Goal: Task Accomplishment & Management: Use online tool/utility

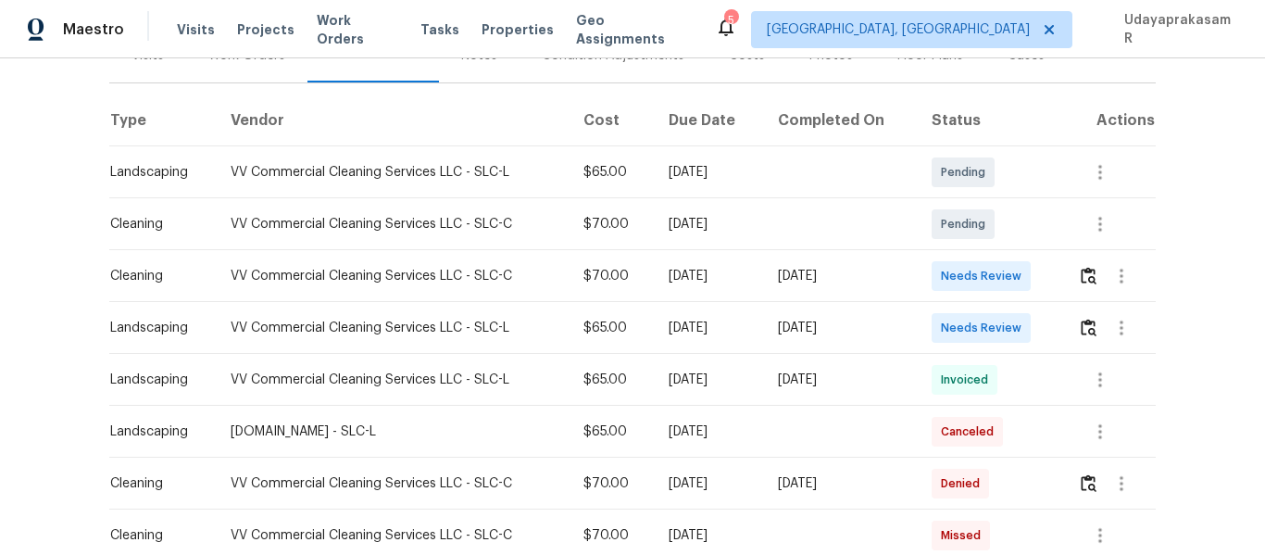
scroll to position [278, 0]
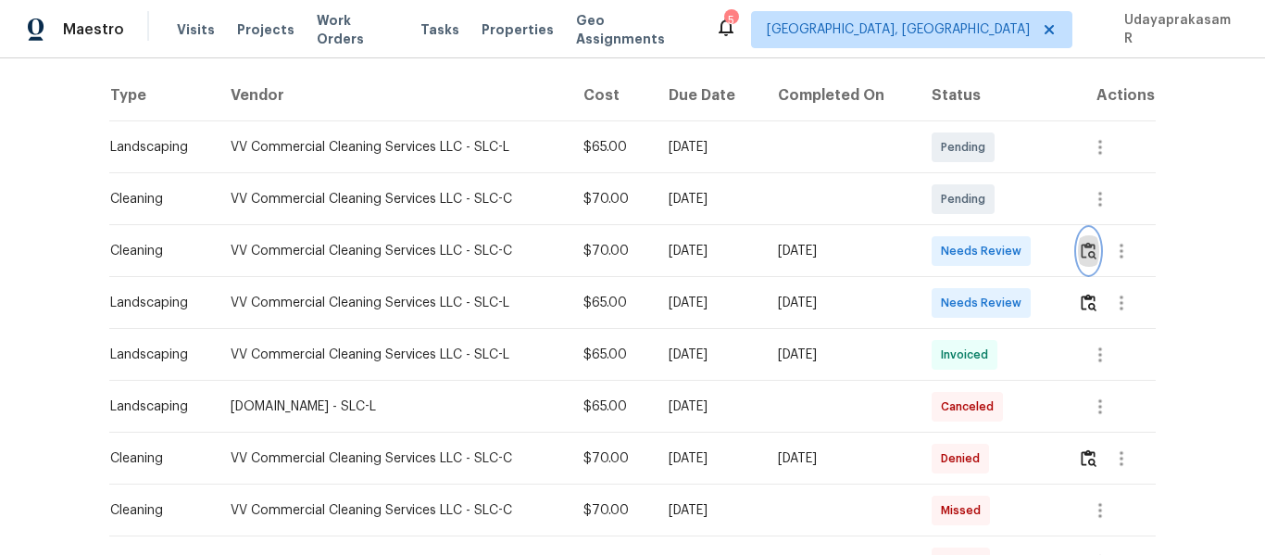
click at [1082, 256] on img "button" at bounding box center [1088, 251] width 16 height 18
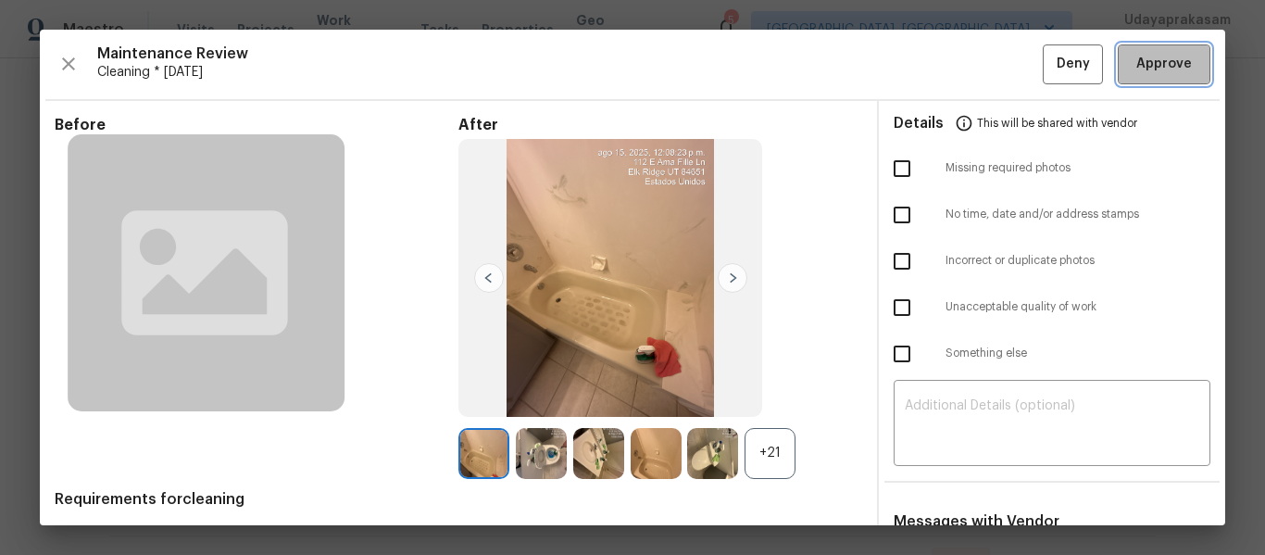
click at [1164, 71] on span "Approve" at bounding box center [1164, 64] width 56 height 23
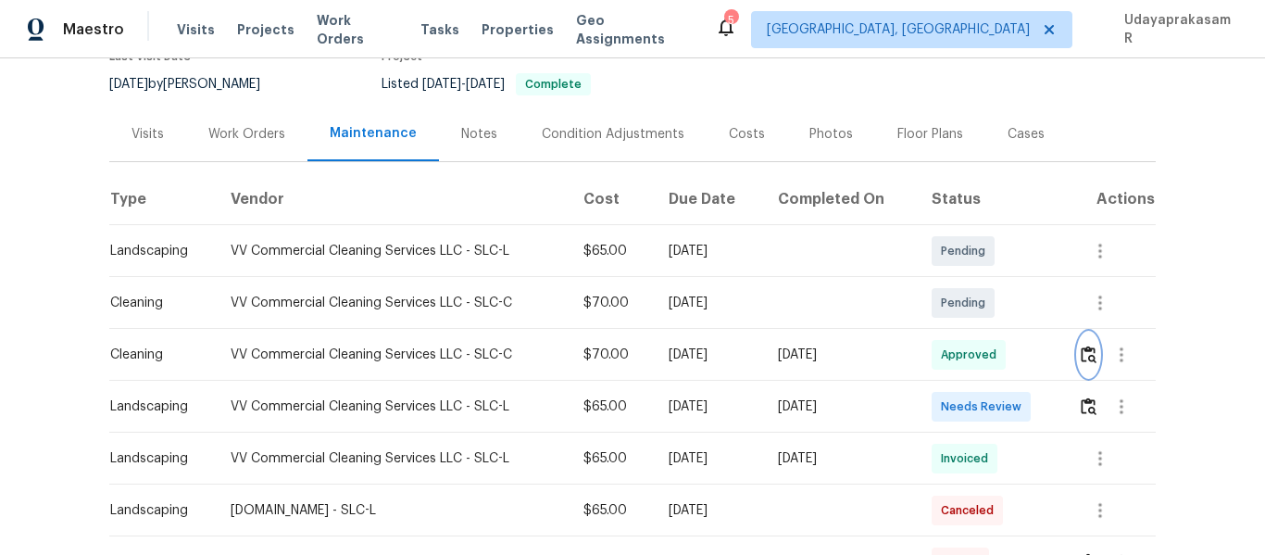
scroll to position [93, 0]
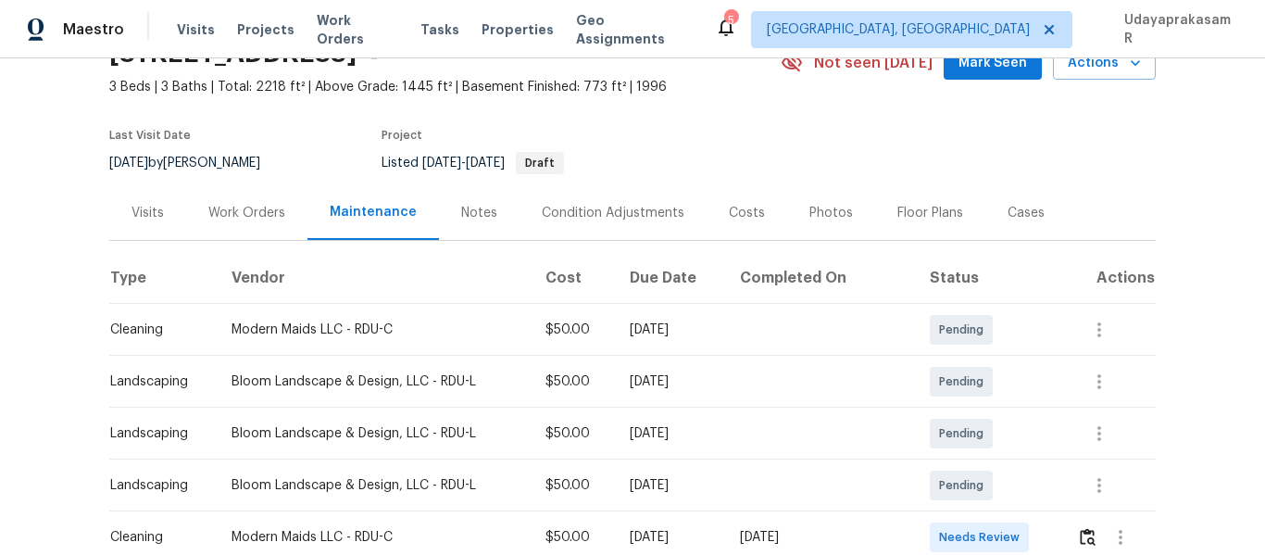
scroll to position [278, 0]
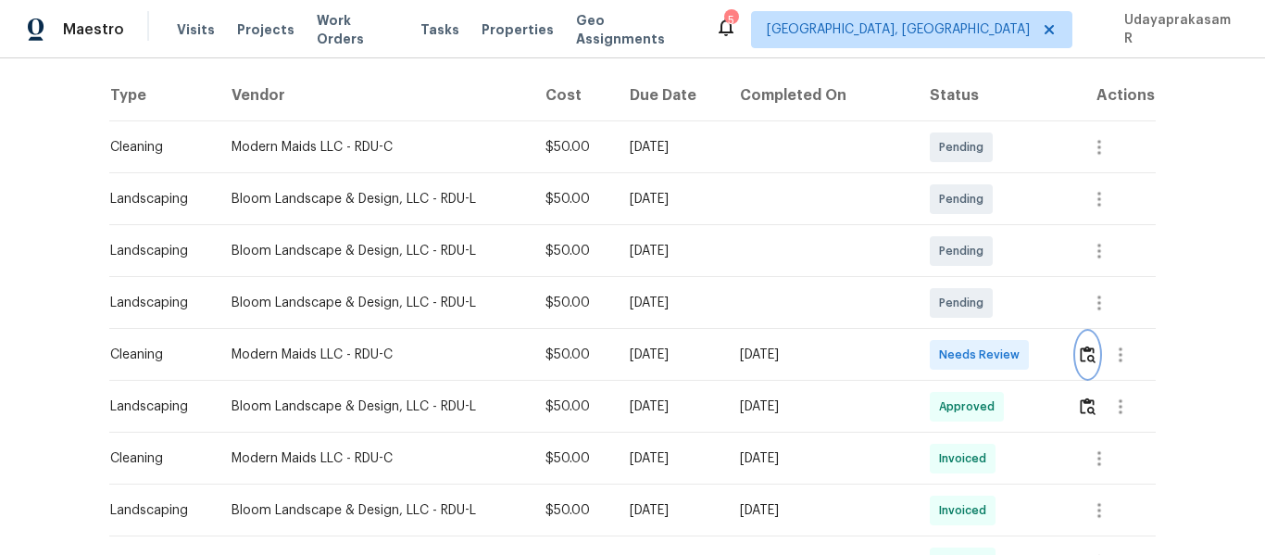
click at [1080, 350] on img "button" at bounding box center [1088, 354] width 16 height 18
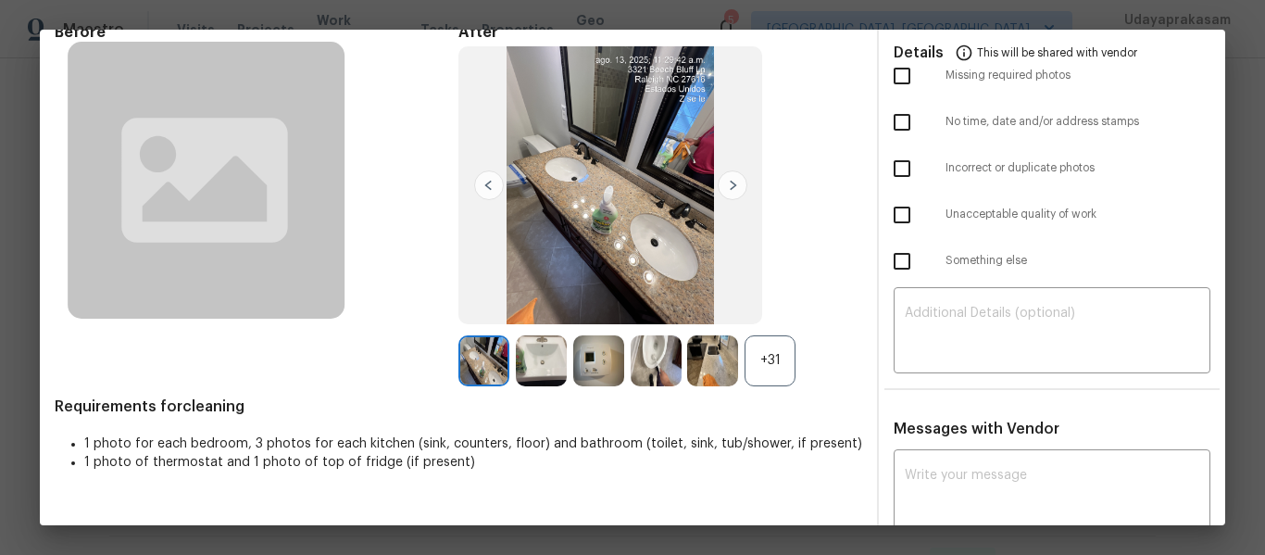
scroll to position [0, 0]
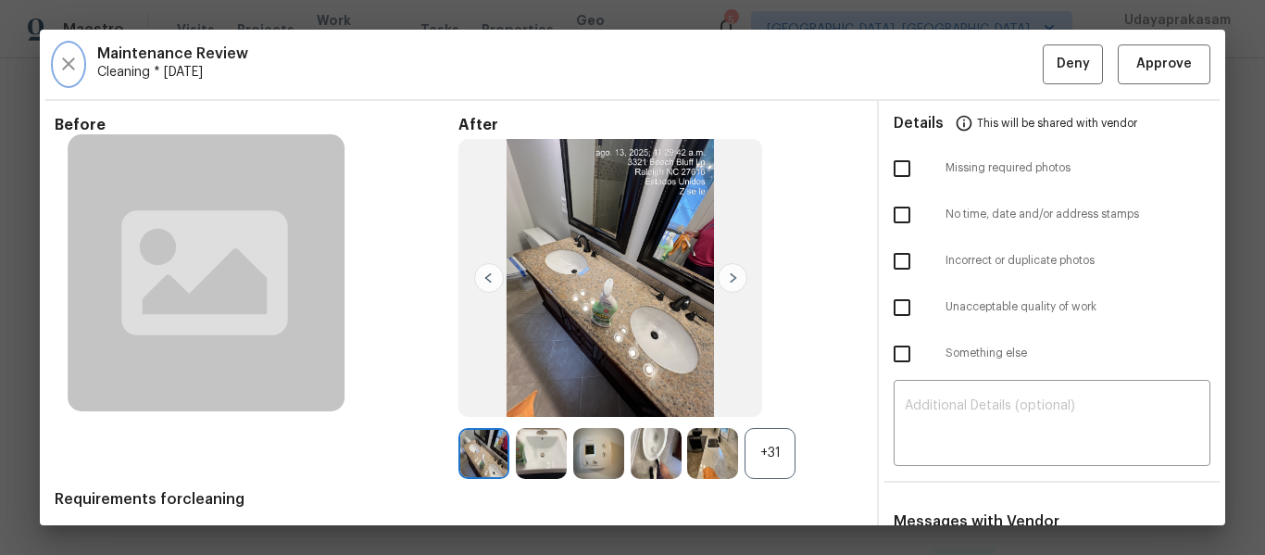
click at [70, 63] on icon "button" at bounding box center [68, 63] width 13 height 13
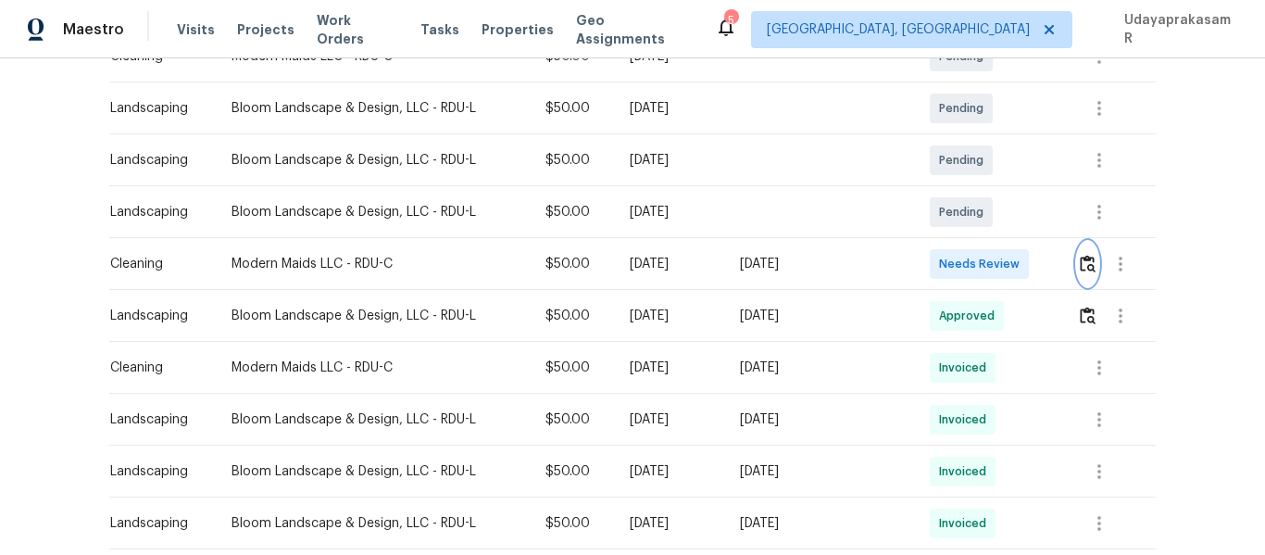
scroll to position [370, 0]
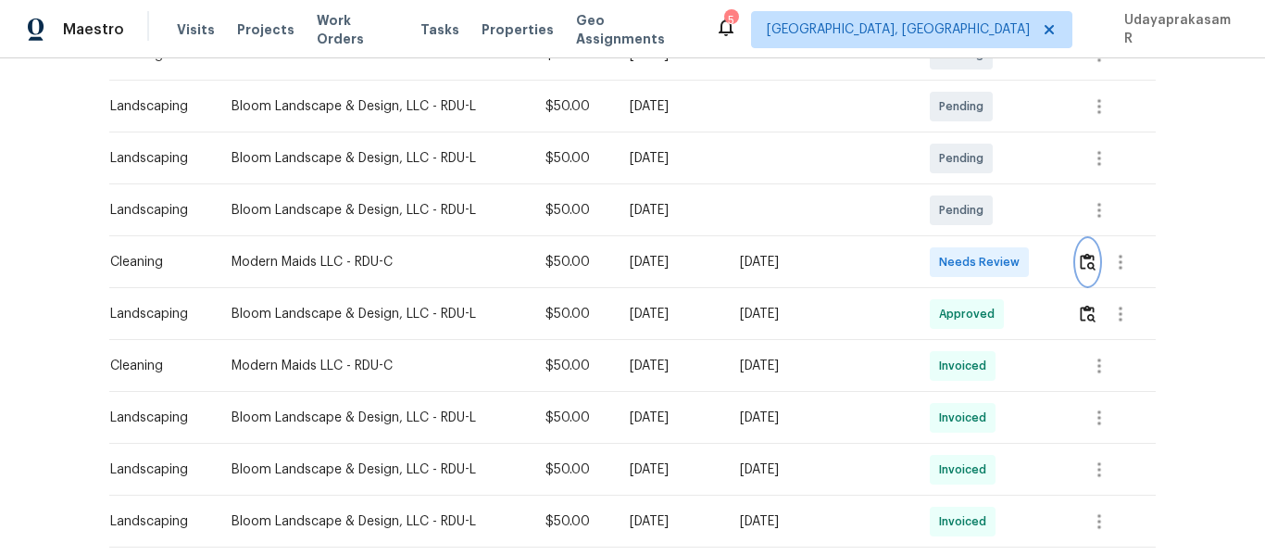
click at [1086, 270] on img "button" at bounding box center [1088, 262] width 16 height 18
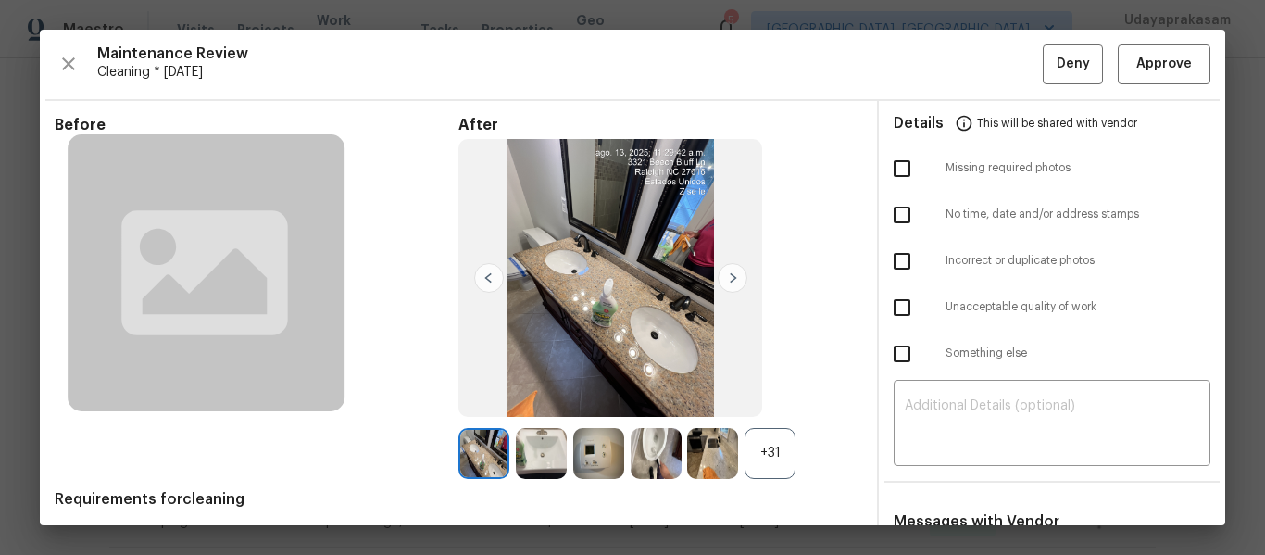
click at [897, 171] on input "checkbox" at bounding box center [901, 168] width 39 height 39
checkbox input "true"
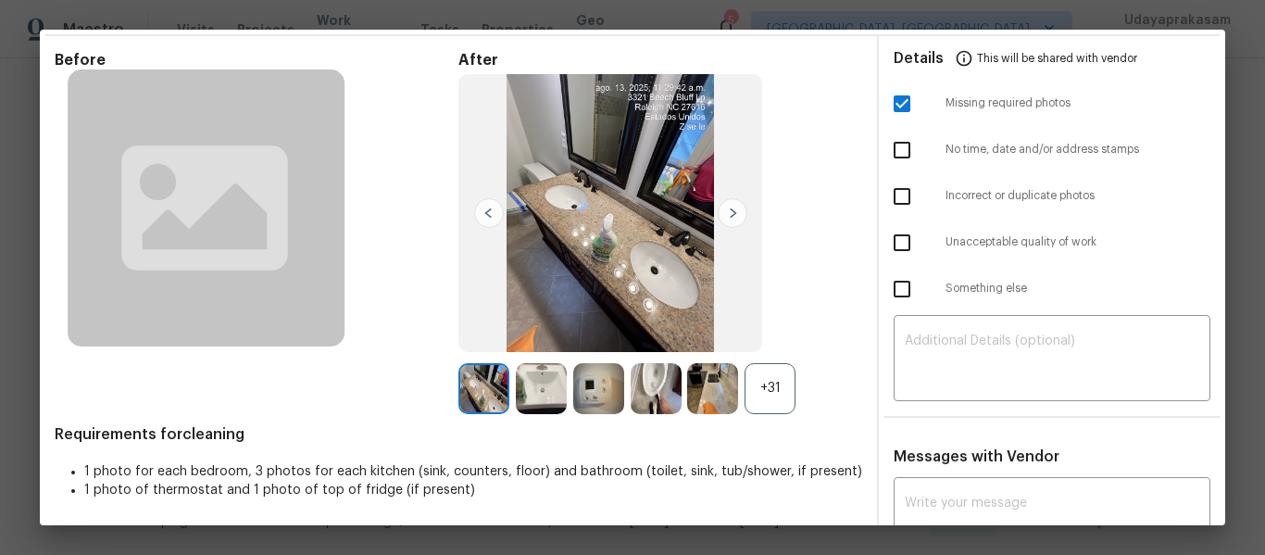
scroll to position [93, 0]
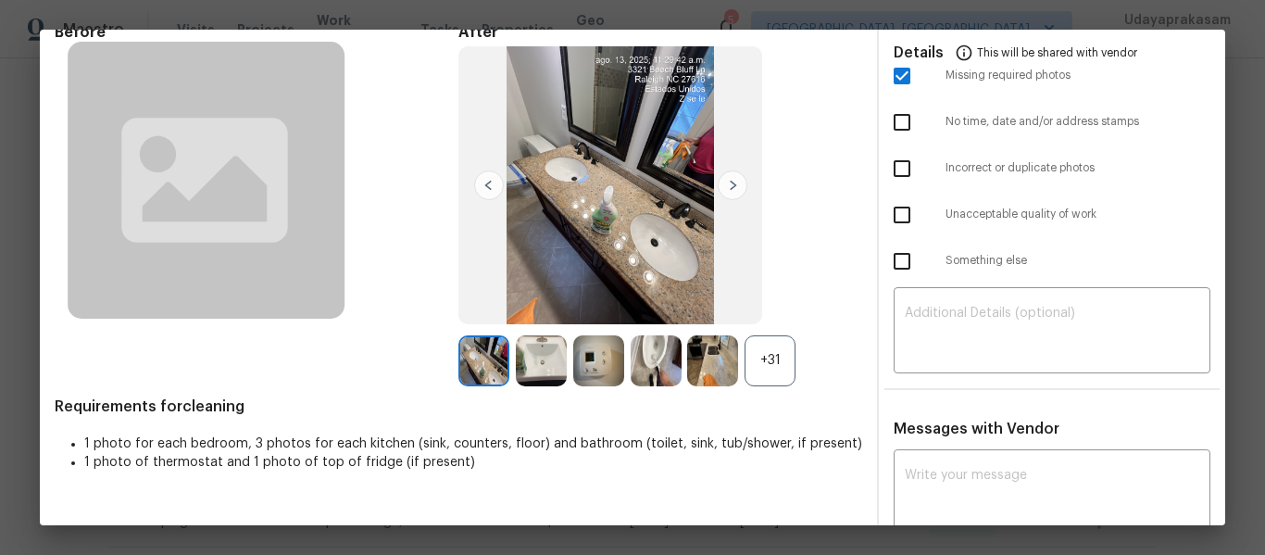
click at [758, 363] on div "+31" at bounding box center [769, 360] width 51 height 51
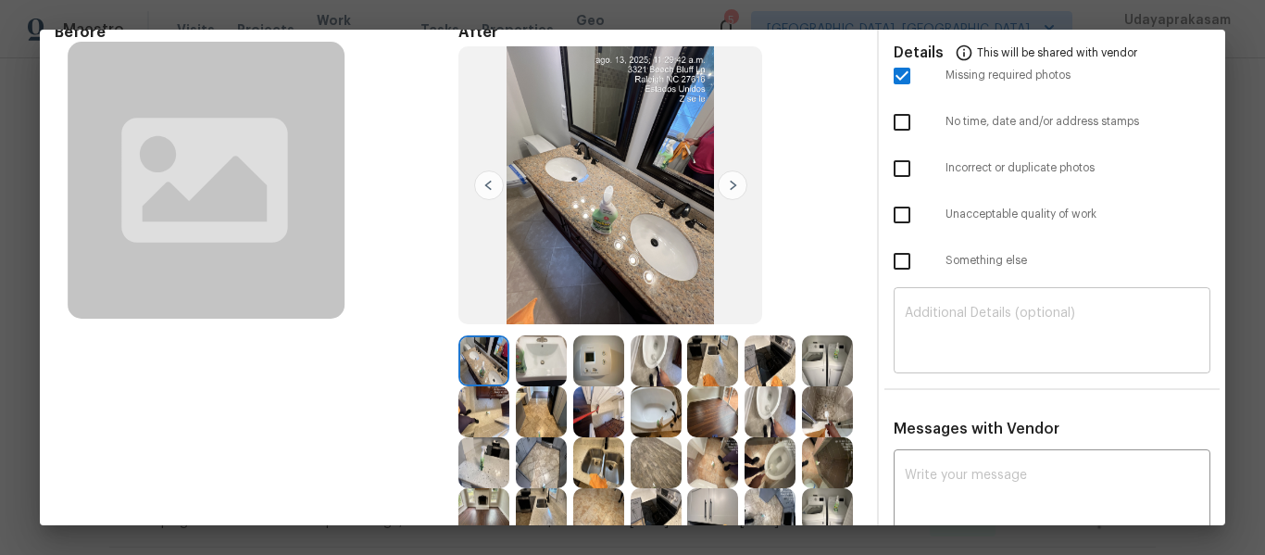
click at [946, 318] on textarea at bounding box center [1052, 332] width 294 height 52
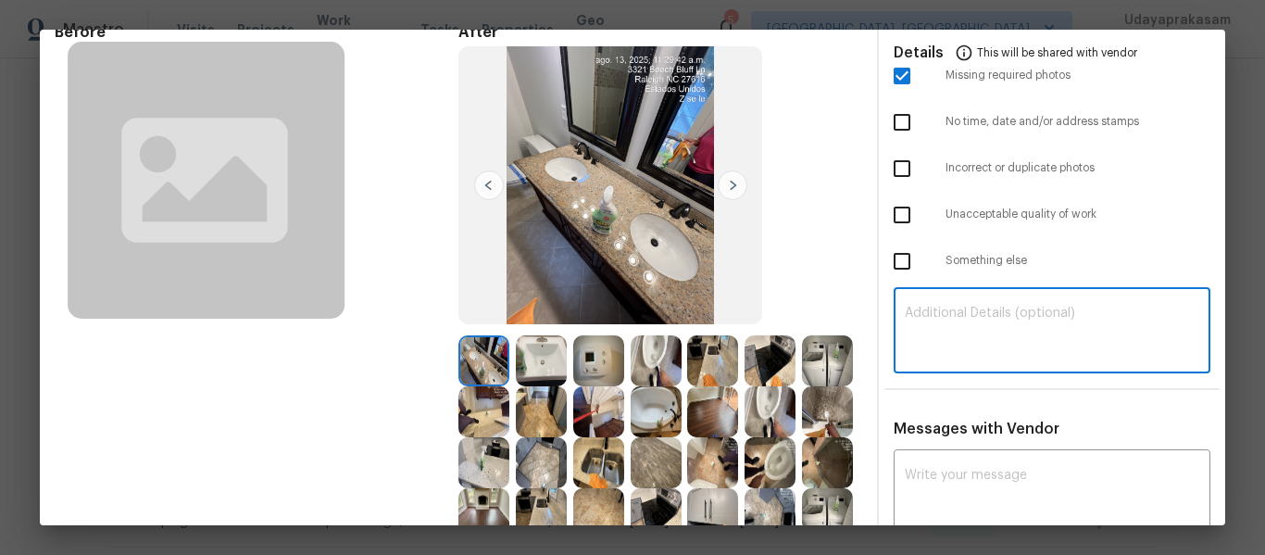
paste textarea "Maintenance Audit Team: Hello! Unfortunately, this cleaning visit completed on …"
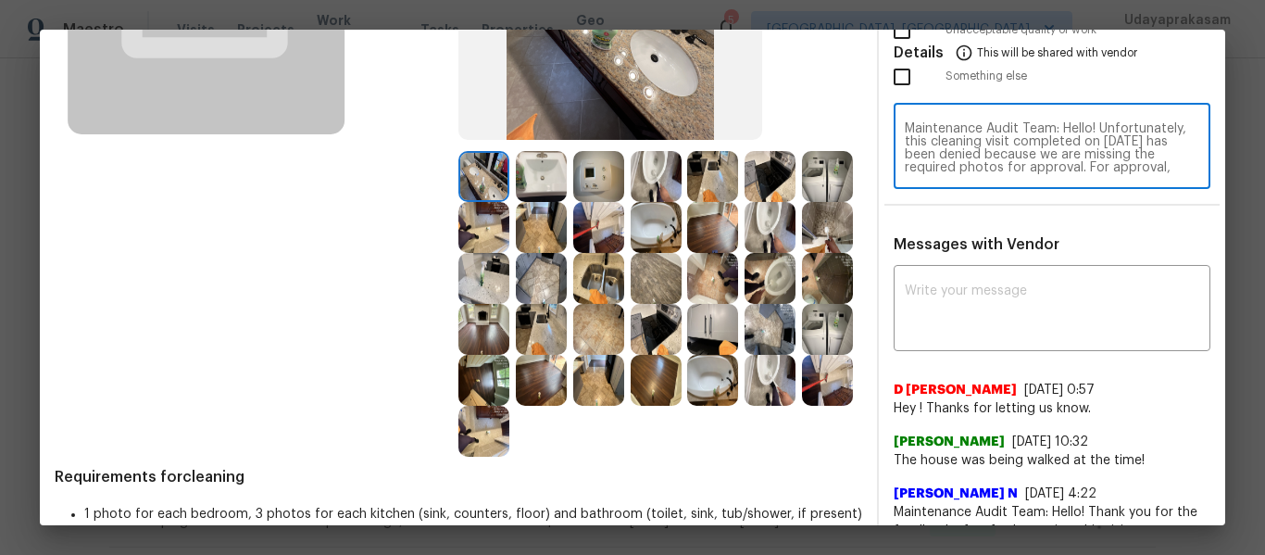
scroll to position [278, 0]
type textarea "Maintenance Audit Team: Hello! Unfortunately, this cleaning visit completed on …"
click at [972, 314] on textarea at bounding box center [1052, 309] width 294 height 52
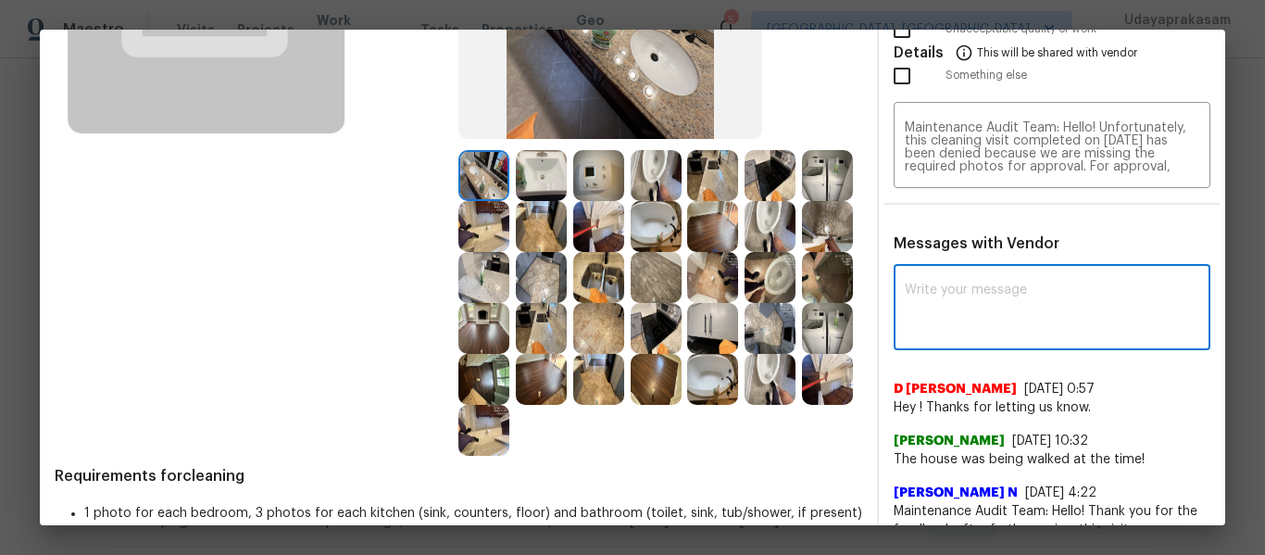
paste textarea "Maintenance Audit Team: Hello! Unfortunately, this cleaning visit completed on …"
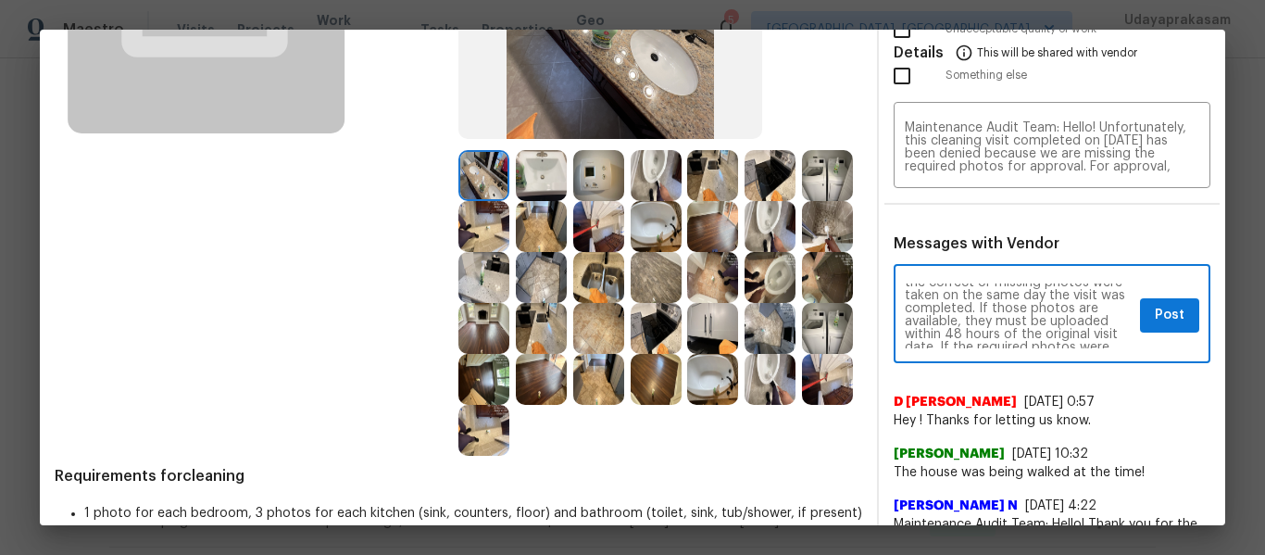
scroll to position [148, 0]
type textarea "Maintenance Audit Team: Hello! Unfortunately, this cleaning visit completed on …"
click at [1157, 318] on span "Post" at bounding box center [1170, 315] width 30 height 23
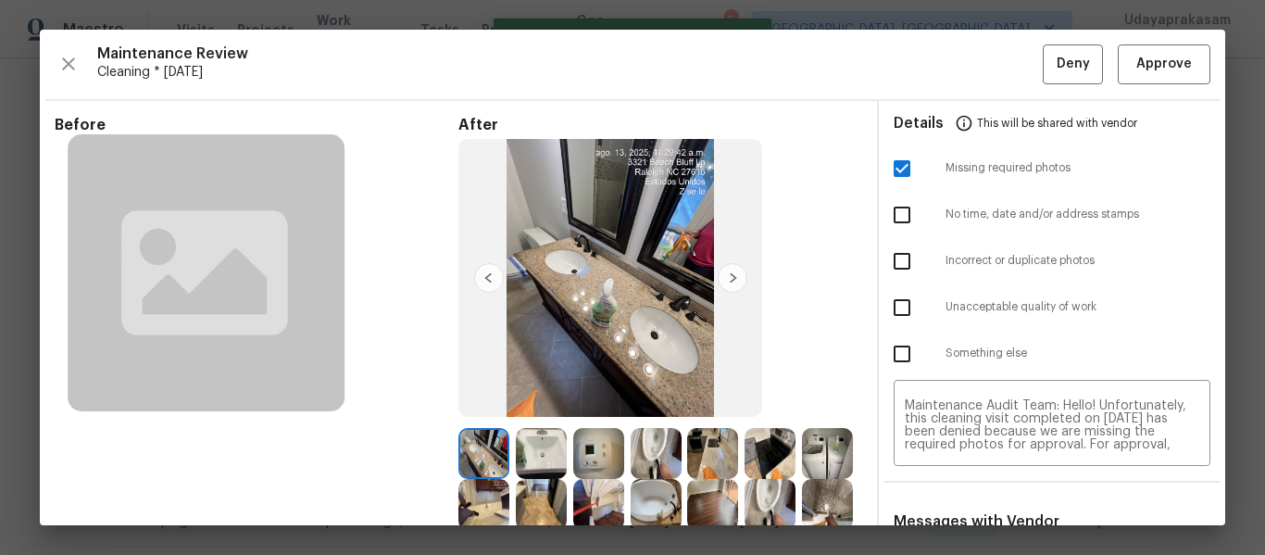
scroll to position [0, 0]
click at [1043, 56] on button "Deny" at bounding box center [1073, 64] width 60 height 40
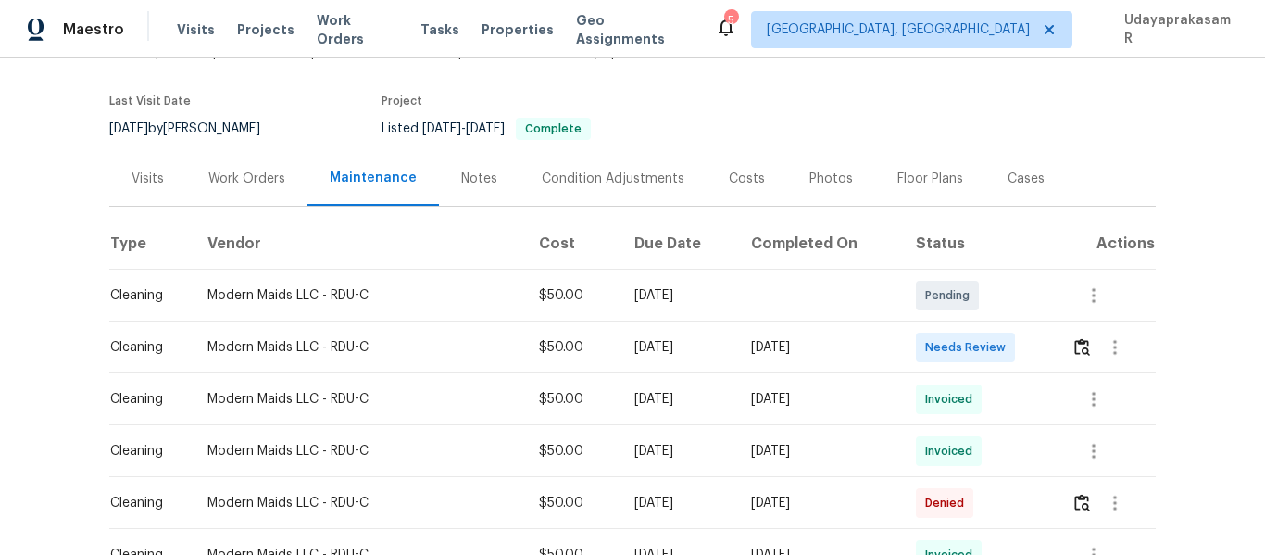
scroll to position [278, 0]
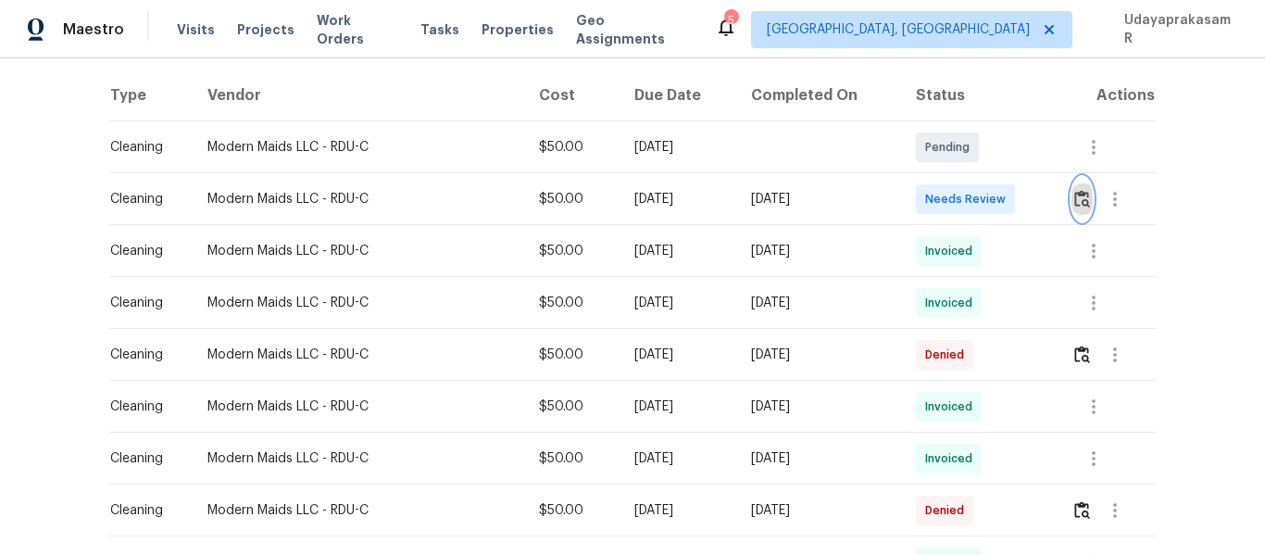
click at [1073, 209] on button "button" at bounding box center [1081, 199] width 21 height 44
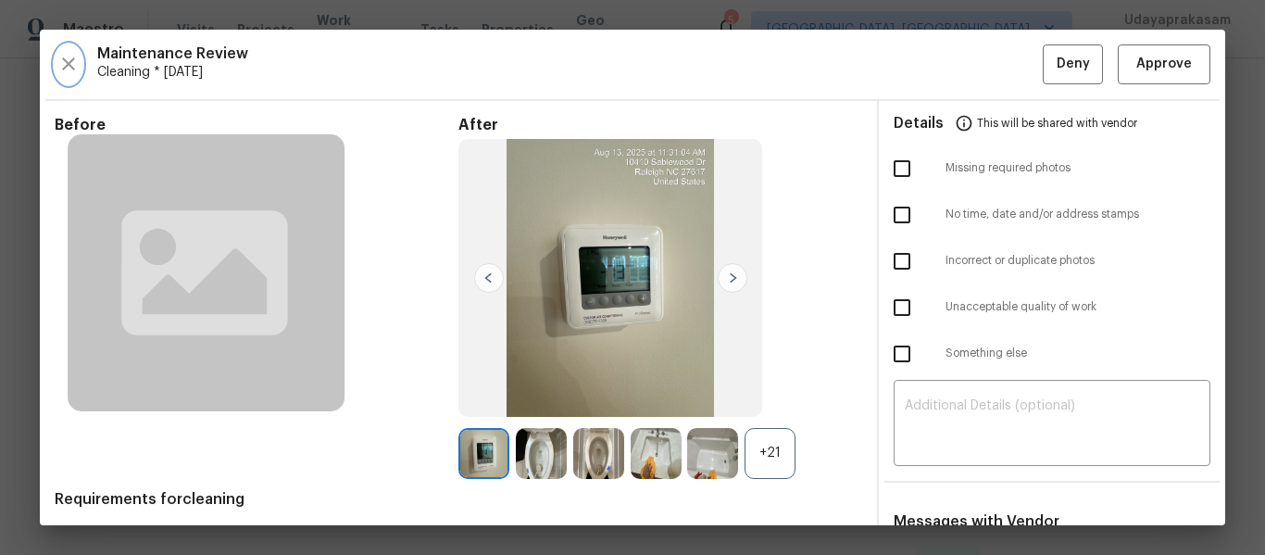
click at [78, 55] on icon "button" at bounding box center [68, 64] width 22 height 22
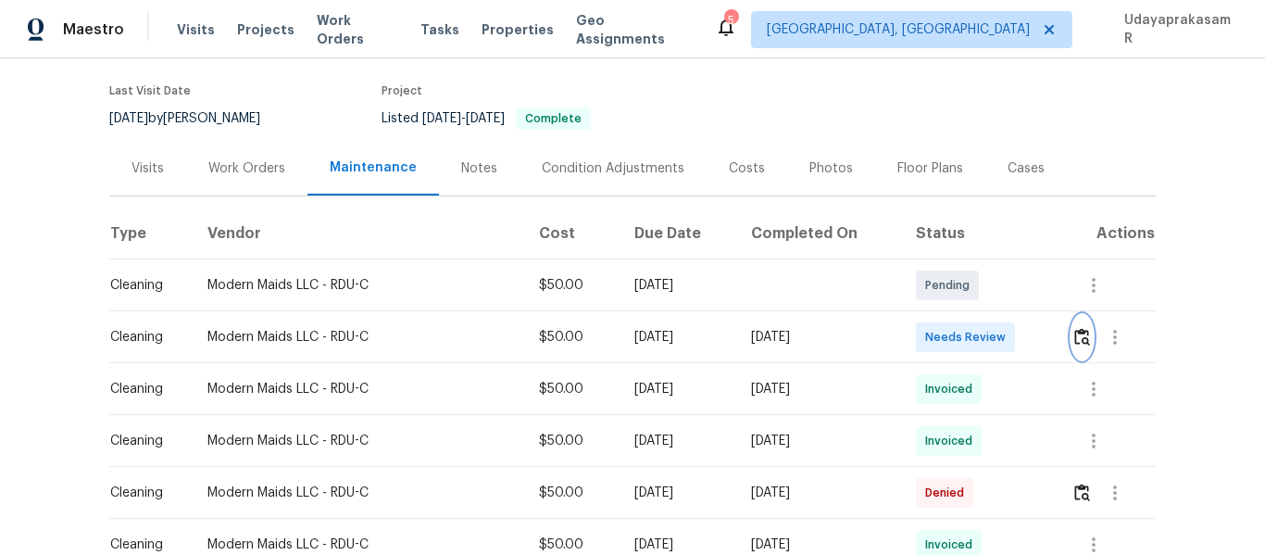
scroll to position [185, 0]
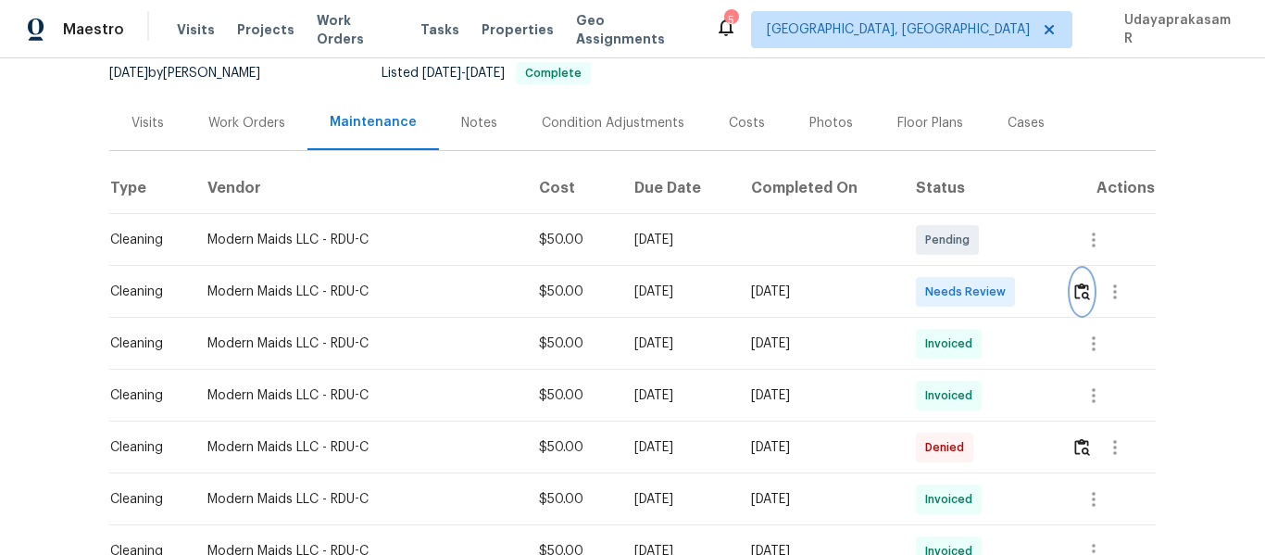
click at [1081, 294] on img "button" at bounding box center [1082, 291] width 16 height 18
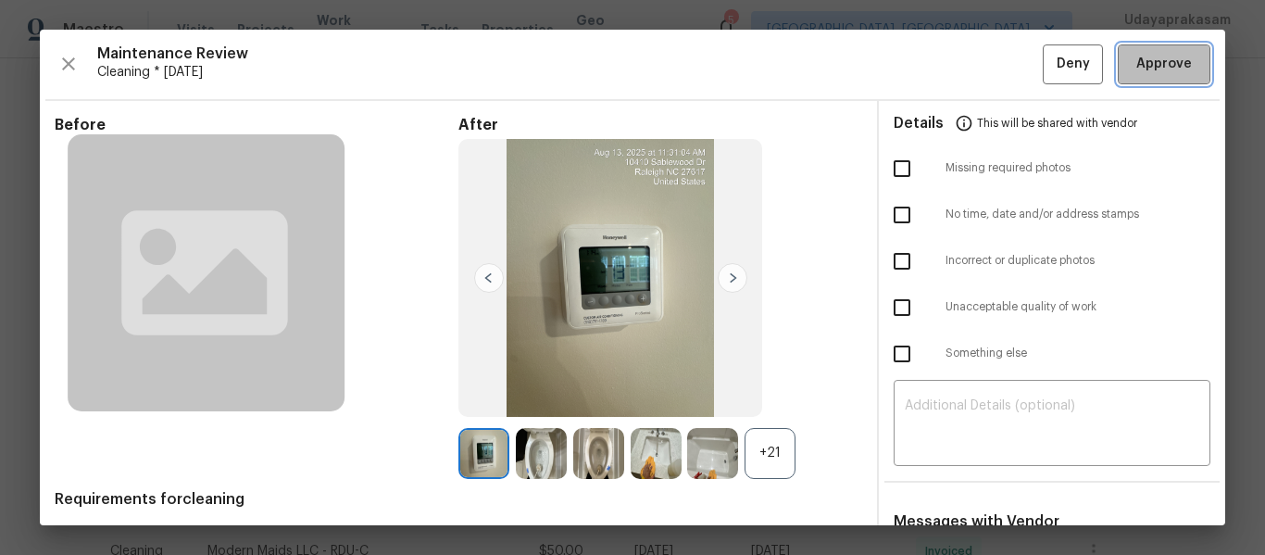
click at [1164, 68] on span "Approve" at bounding box center [1164, 64] width 56 height 23
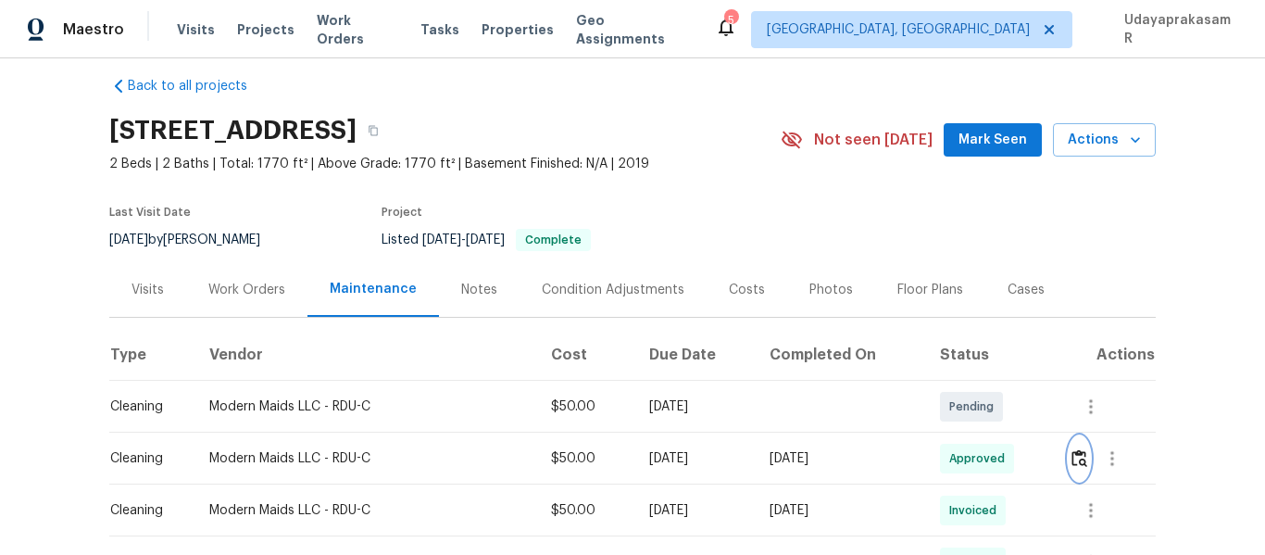
scroll to position [0, 0]
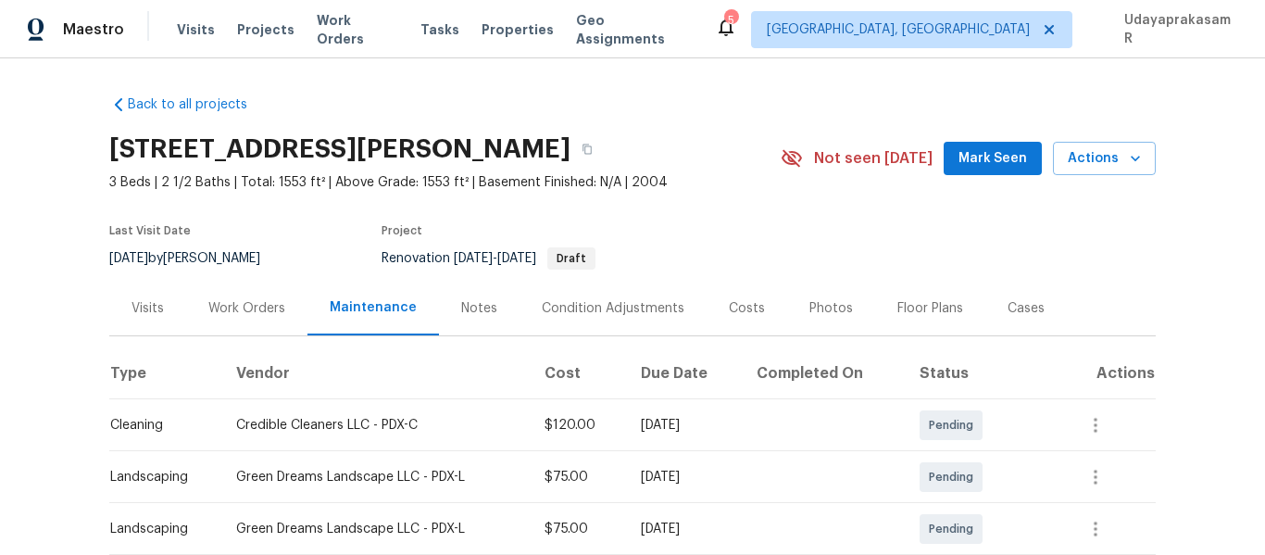
scroll to position [185, 0]
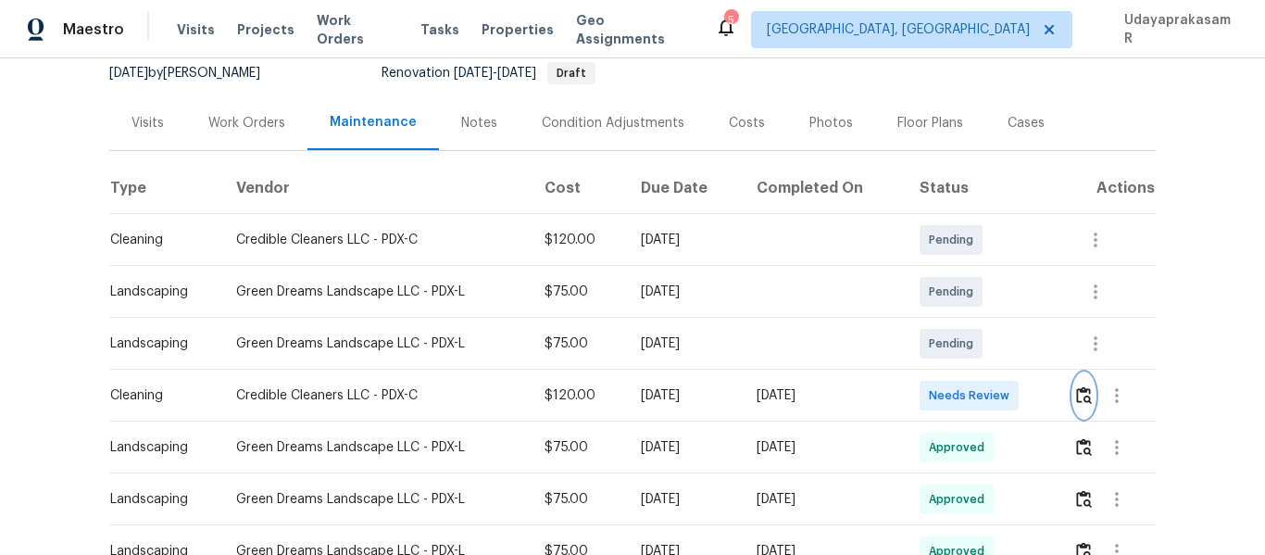
click at [1083, 391] on img "button" at bounding box center [1084, 395] width 16 height 18
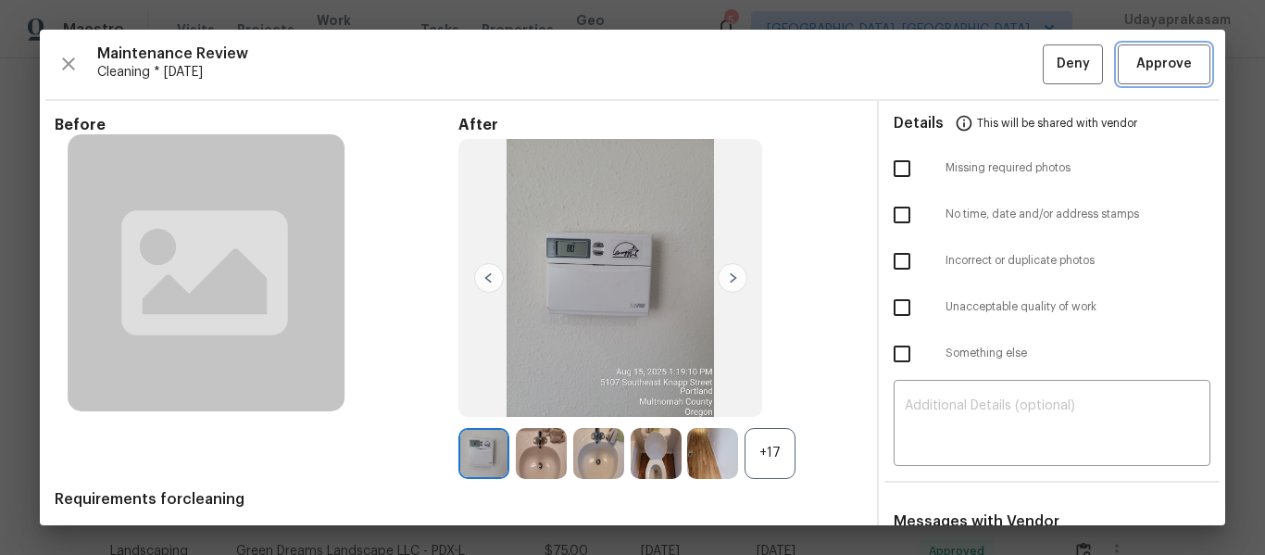
click at [1143, 68] on span "Approve" at bounding box center [1164, 64] width 56 height 23
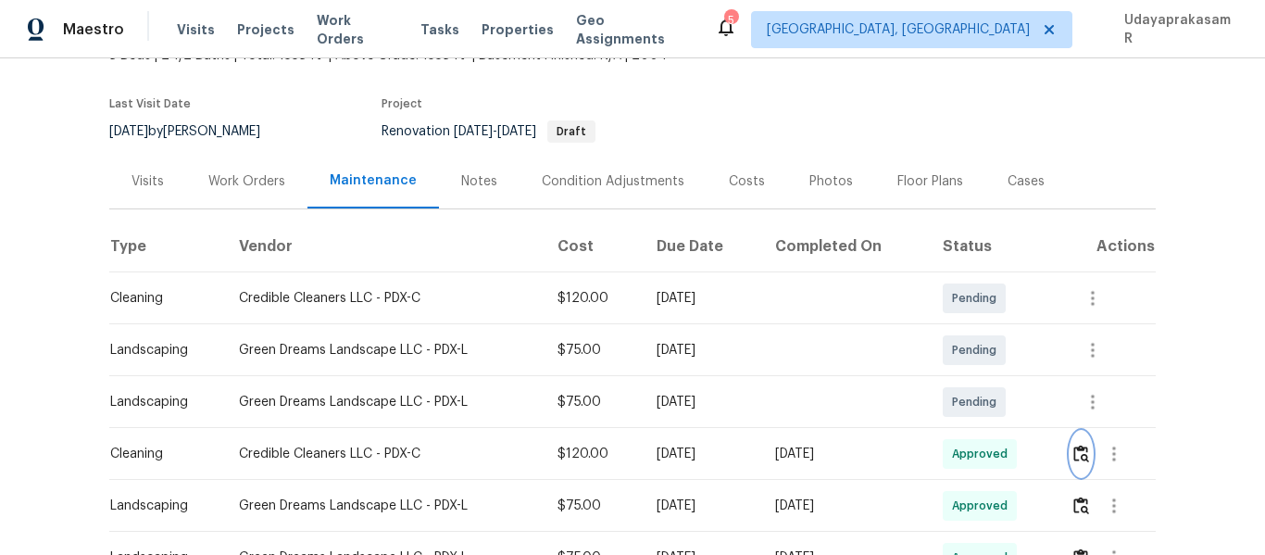
scroll to position [0, 0]
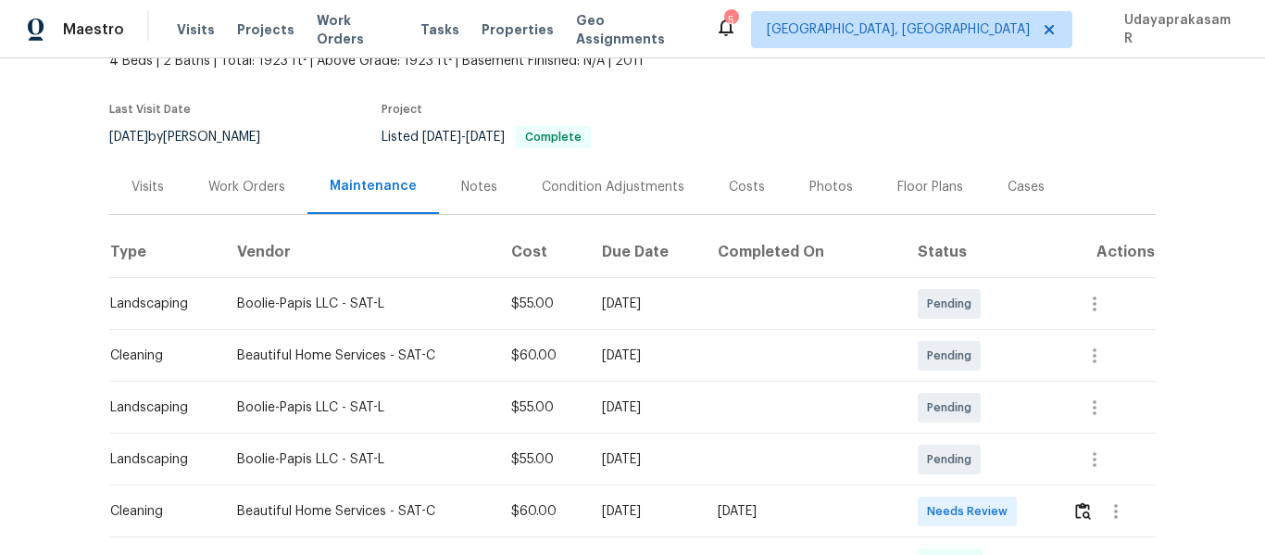
scroll to position [278, 0]
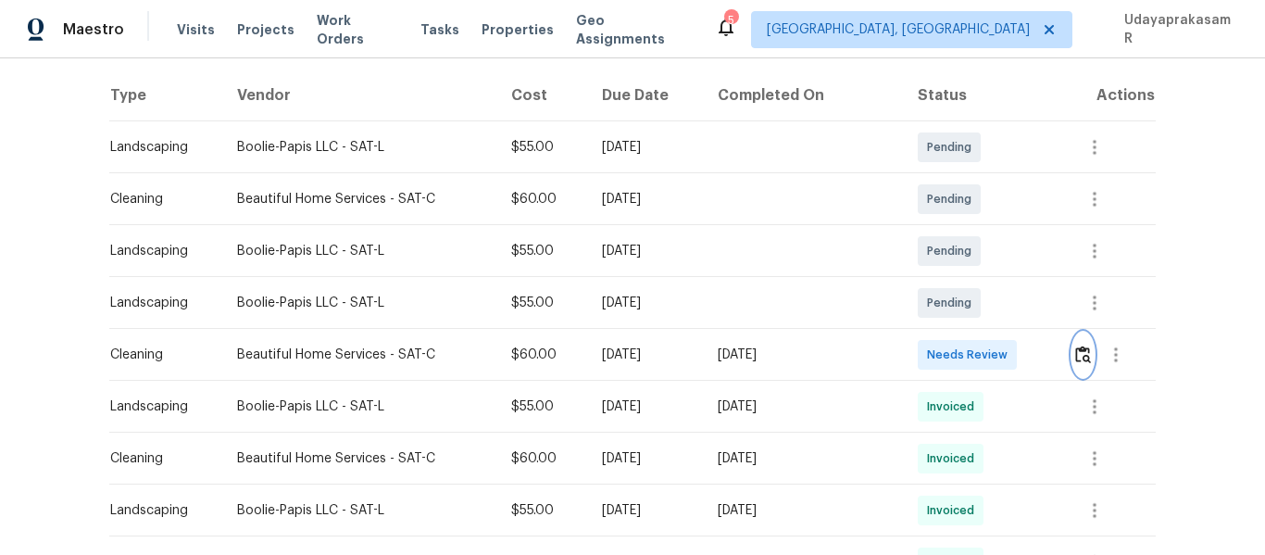
click at [1075, 352] on img "button" at bounding box center [1083, 354] width 16 height 18
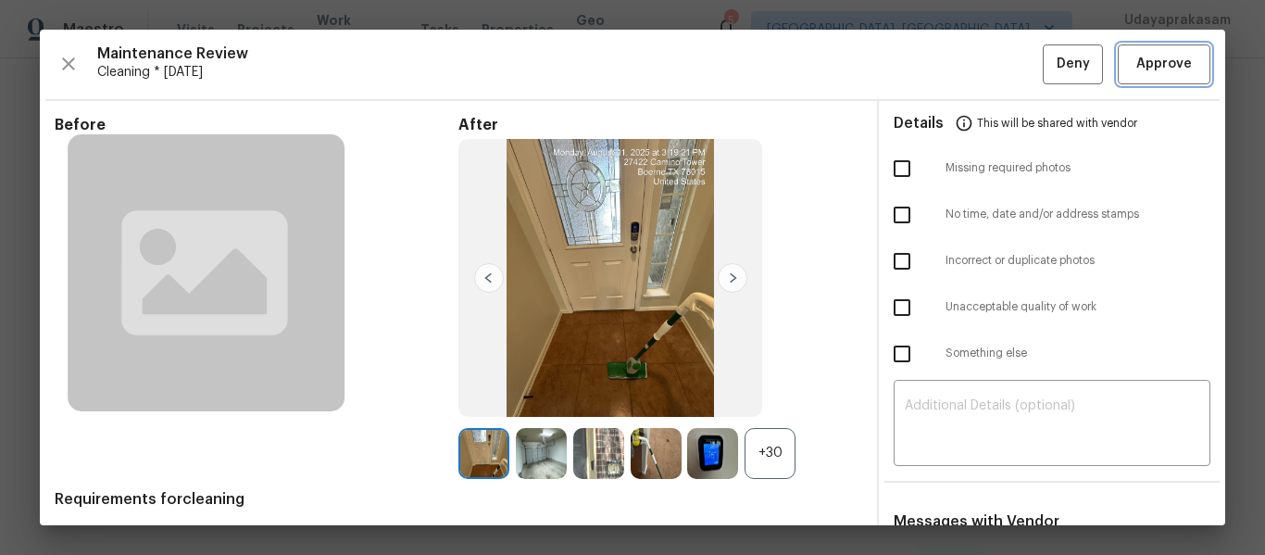
click at [1170, 70] on span "Approve" at bounding box center [1164, 64] width 56 height 23
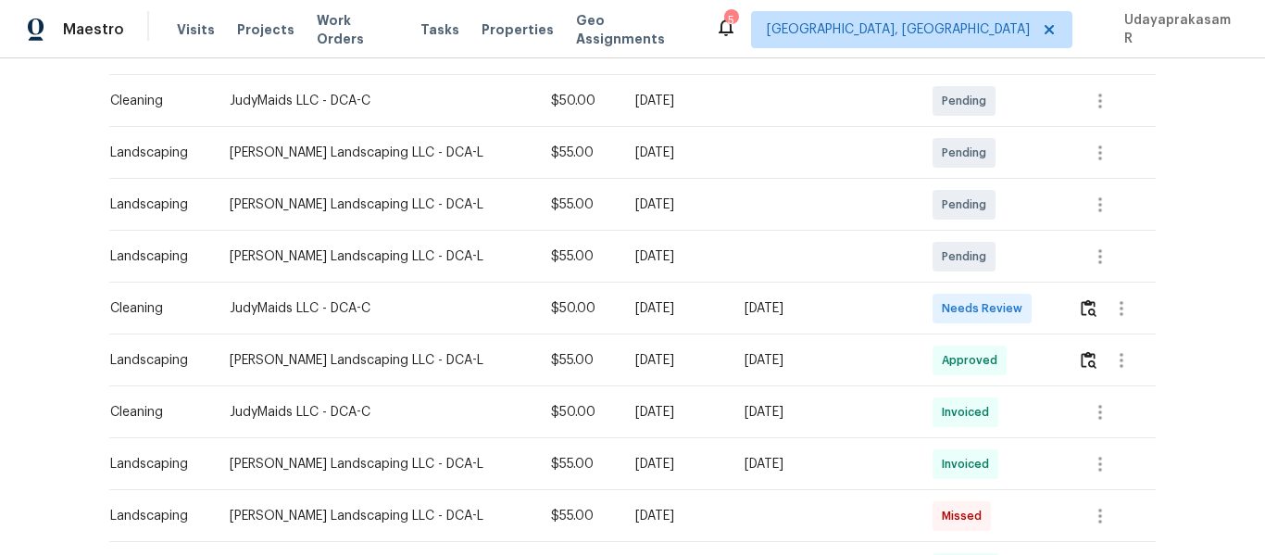
scroll to position [185, 0]
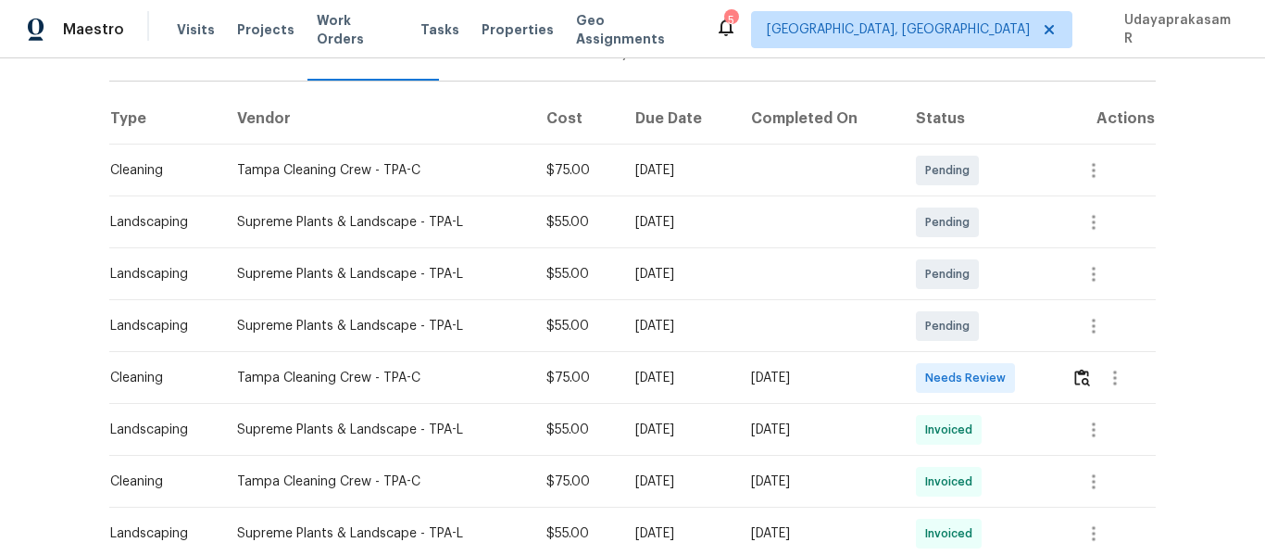
scroll to position [278, 0]
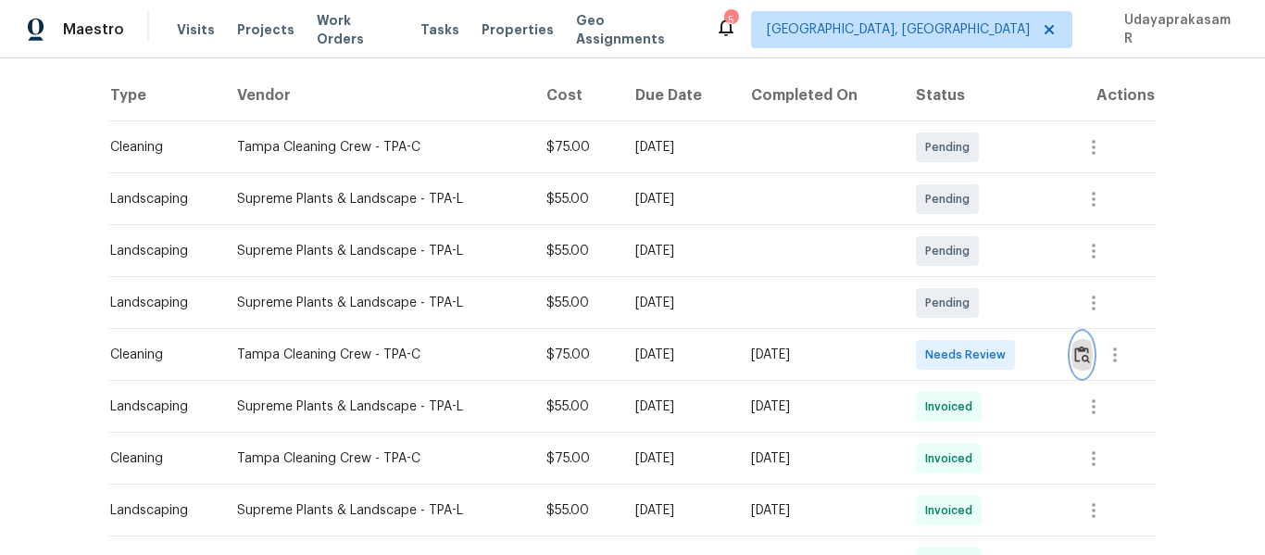
click at [1074, 358] on img "button" at bounding box center [1082, 354] width 16 height 18
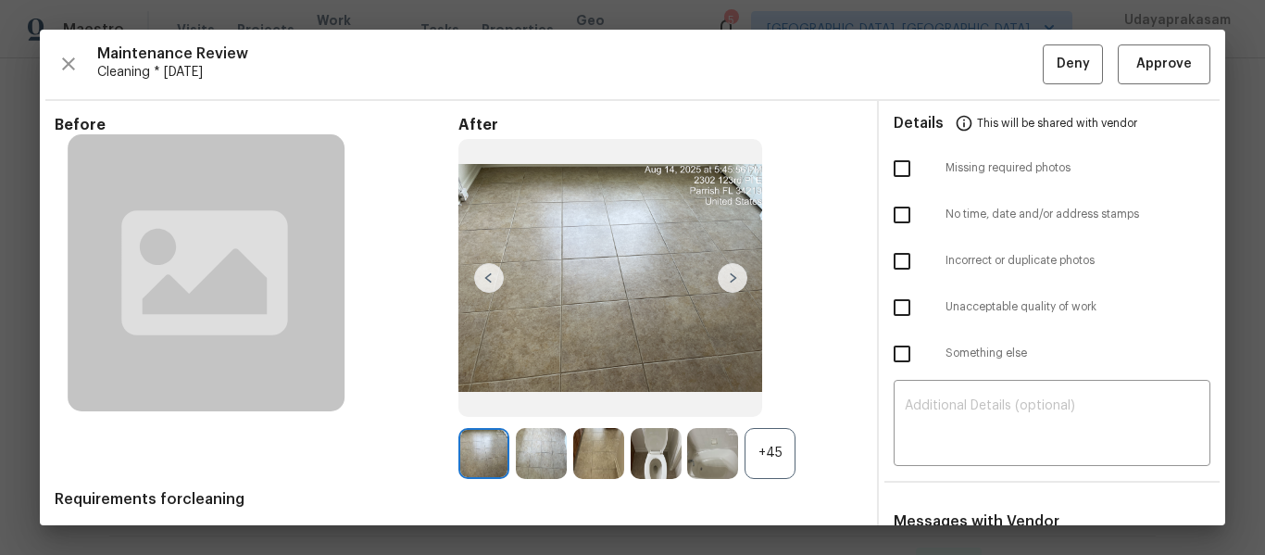
click at [882, 178] on input "checkbox" at bounding box center [901, 168] width 39 height 39
checkbox input "true"
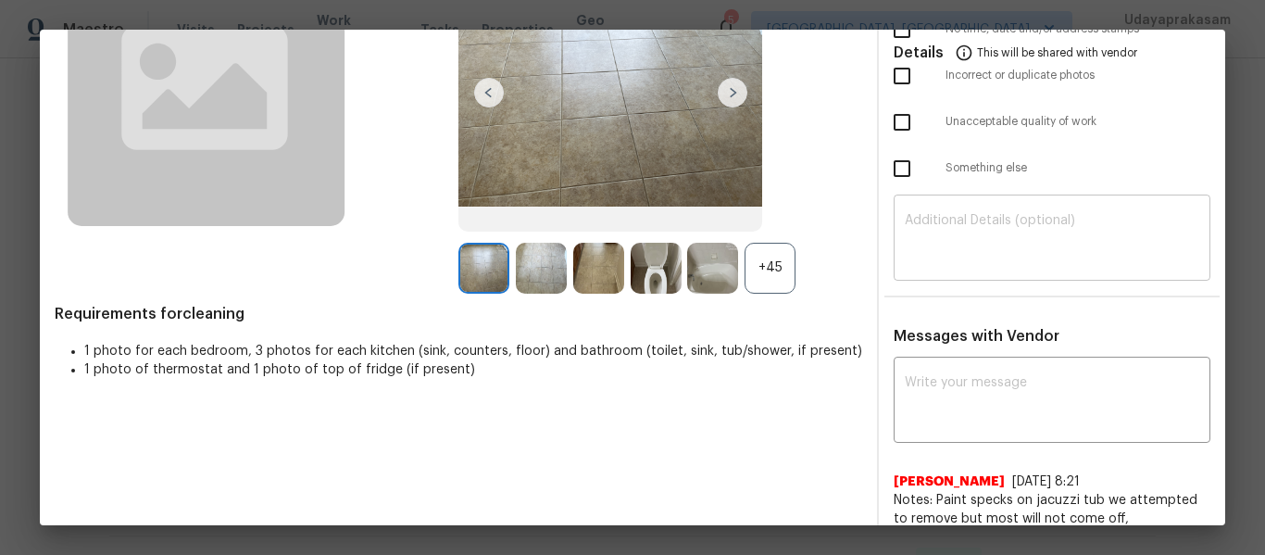
click at [946, 253] on textarea at bounding box center [1052, 240] width 294 height 52
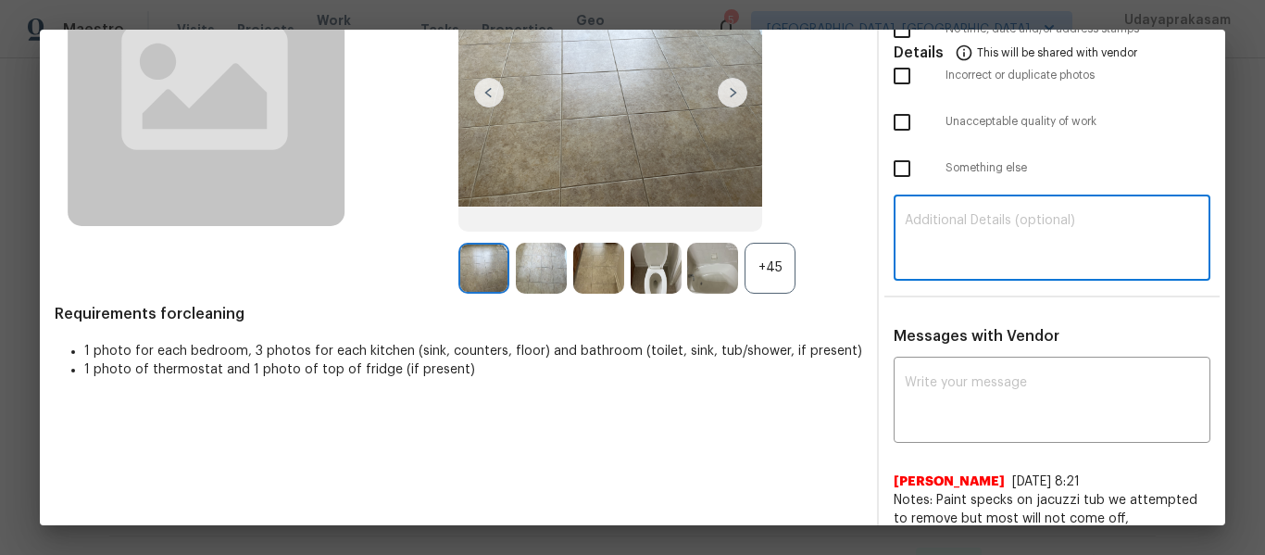
paste textarea "Maintenance Audit Team: Hello! Unfortunately, this cleaning visit completed on …"
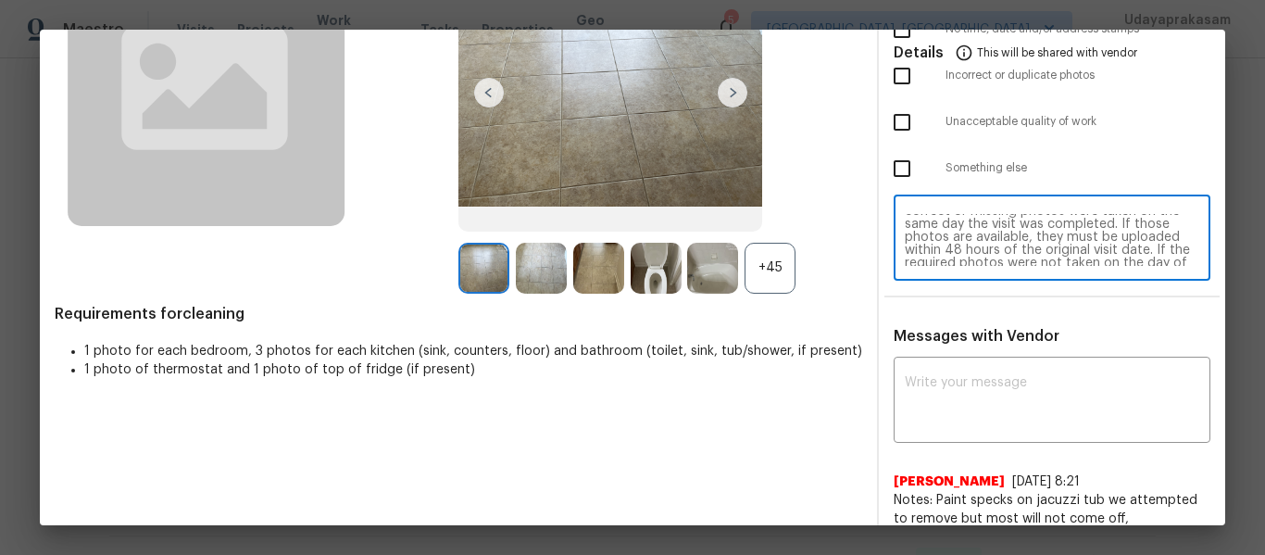
scroll to position [0, 0]
type textarea "Maintenance Audit Team: Hello! Unfortunately, this cleaning visit completed on …"
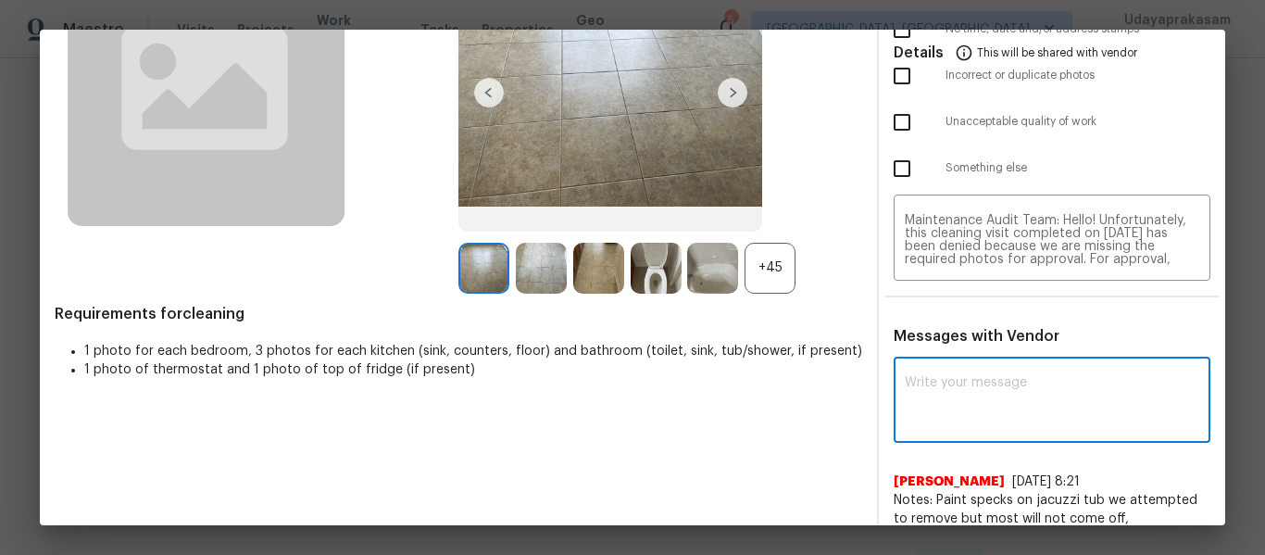
click at [987, 383] on textarea at bounding box center [1052, 402] width 294 height 52
paste textarea "Maintenance Audit Team: Hello! Unfortunately, this cleaning visit completed on …"
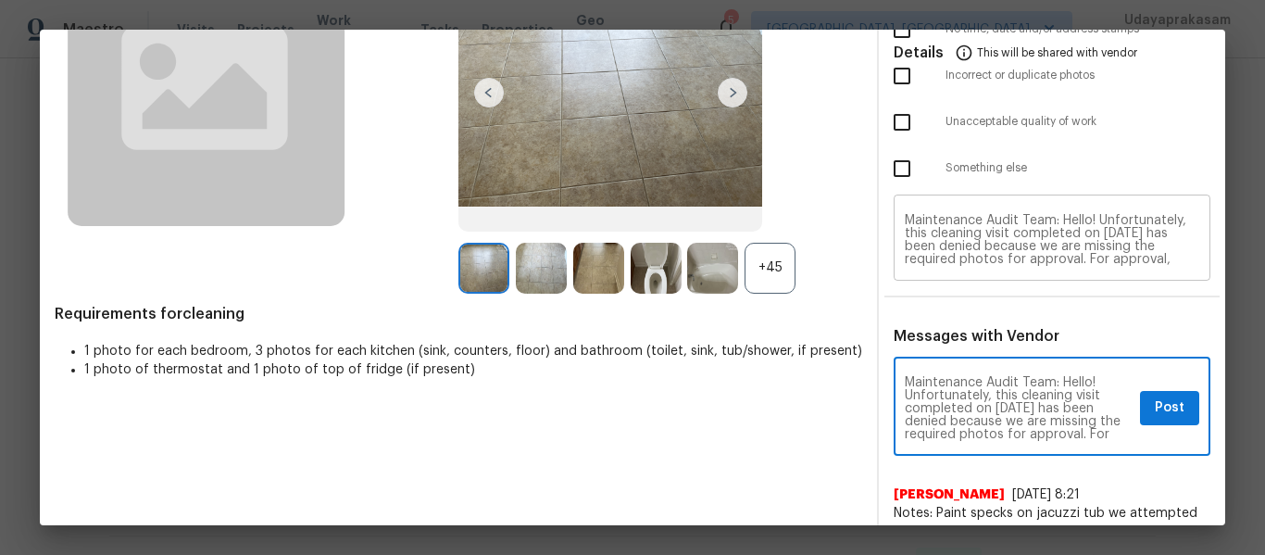
type textarea "Maintenance Audit Team: Hello! Unfortunately, this cleaning visit completed on …"
click at [1167, 411] on span "Post" at bounding box center [1170, 407] width 30 height 23
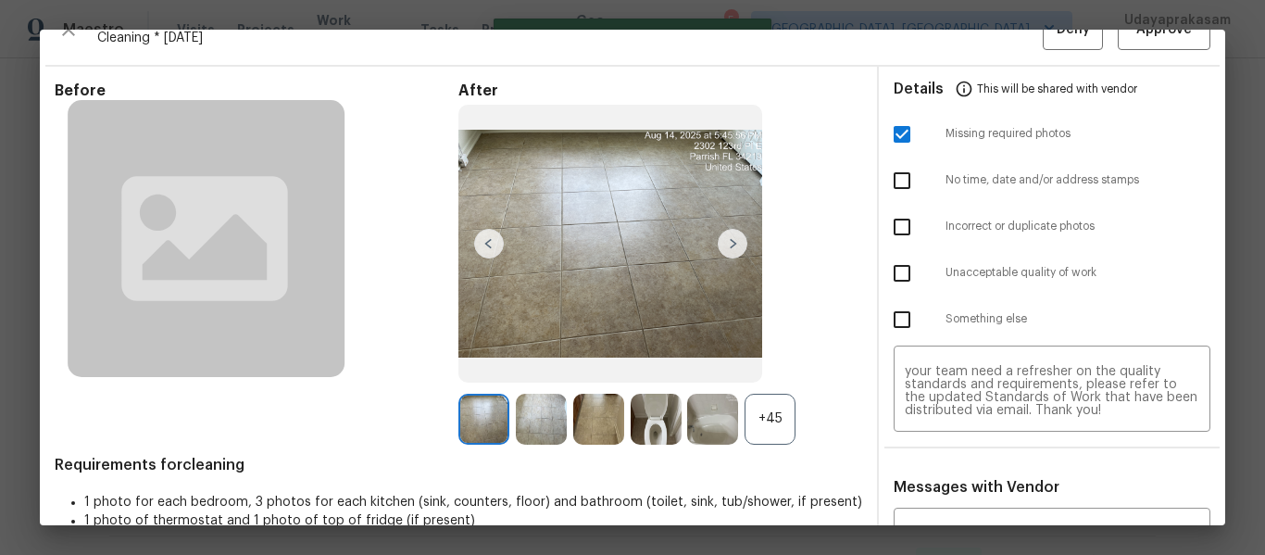
scroll to position [0, 0]
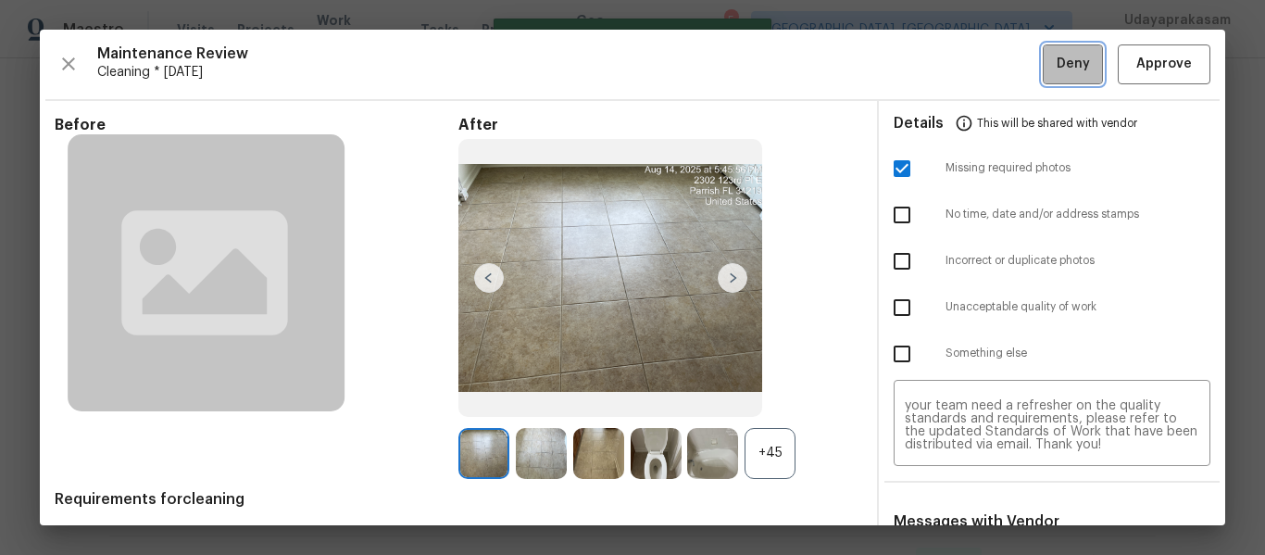
click at [1043, 77] on button "Deny" at bounding box center [1073, 64] width 60 height 40
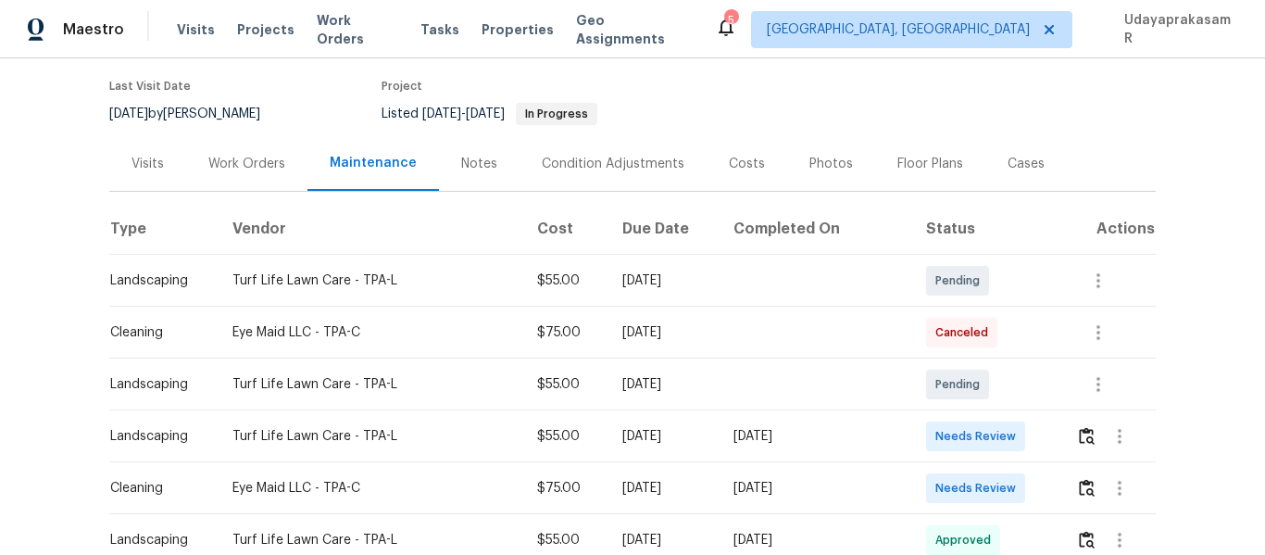
scroll to position [278, 0]
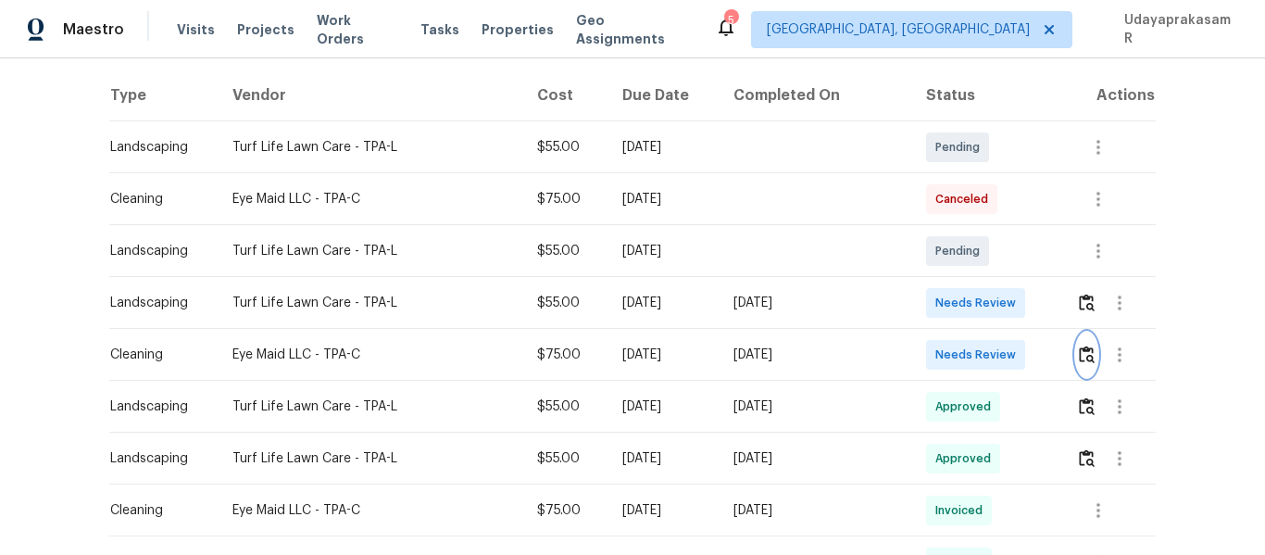
click at [1089, 356] on button "button" at bounding box center [1086, 354] width 21 height 44
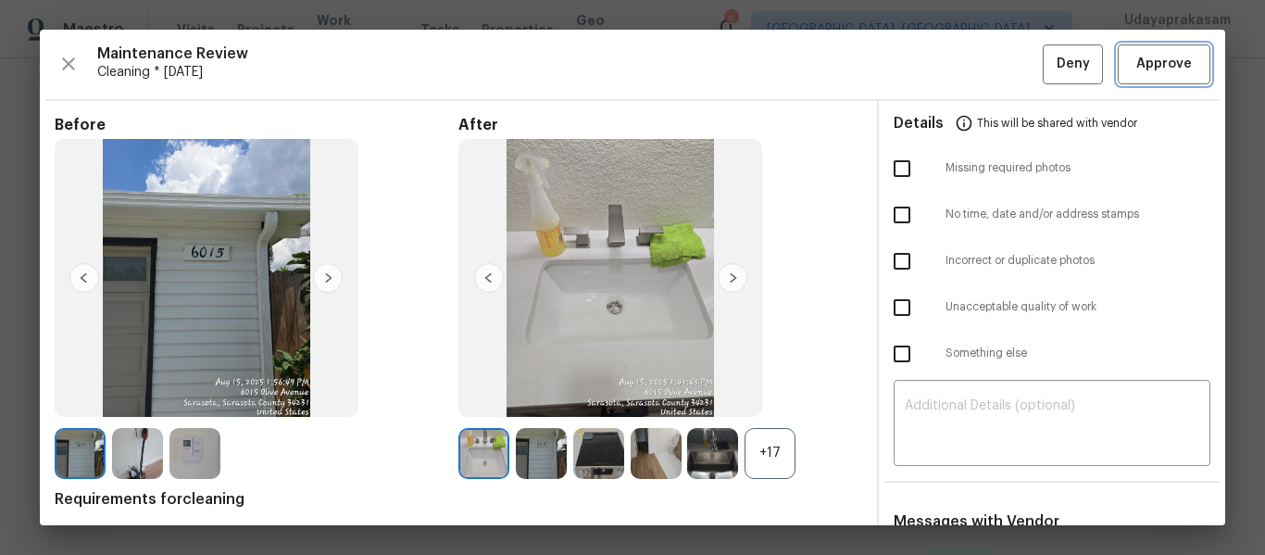
click at [1154, 58] on span "Approve" at bounding box center [1164, 64] width 56 height 23
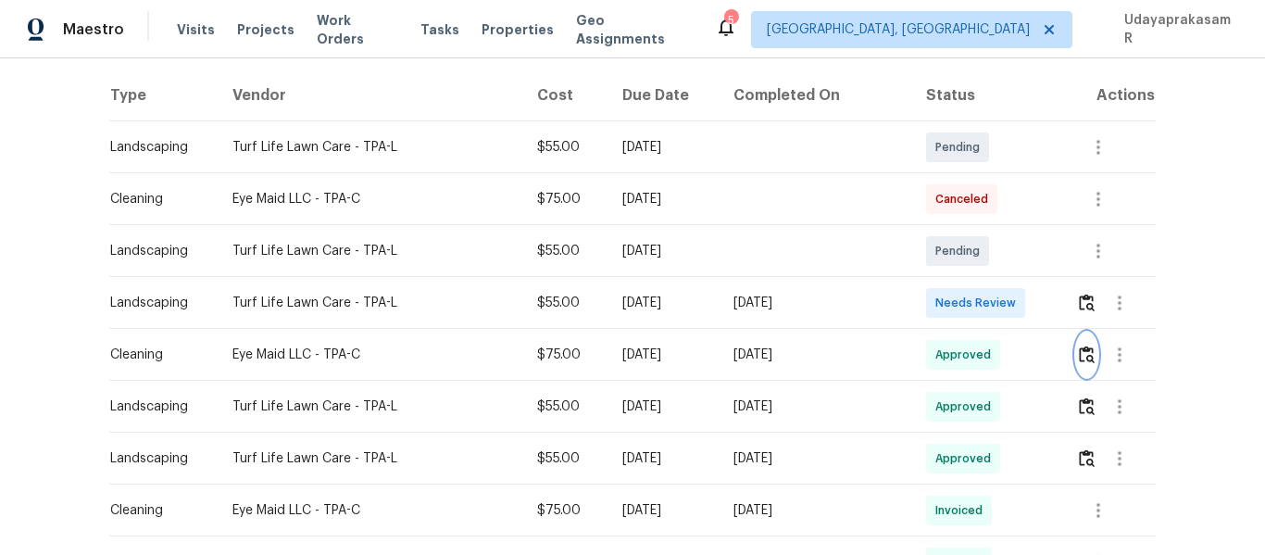
scroll to position [185, 0]
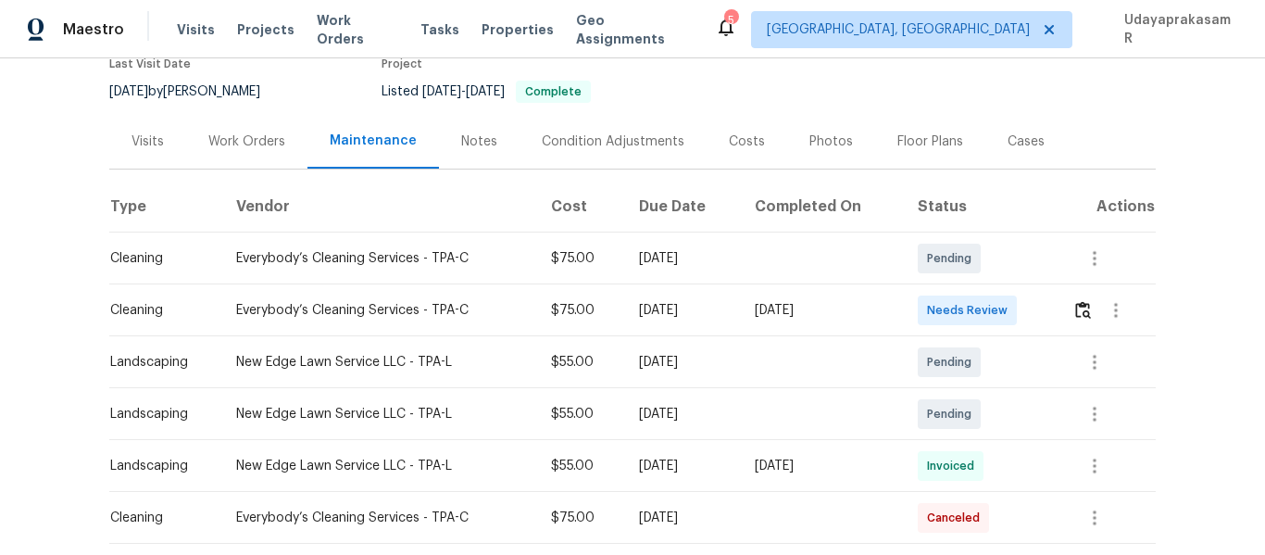
scroll to position [185, 0]
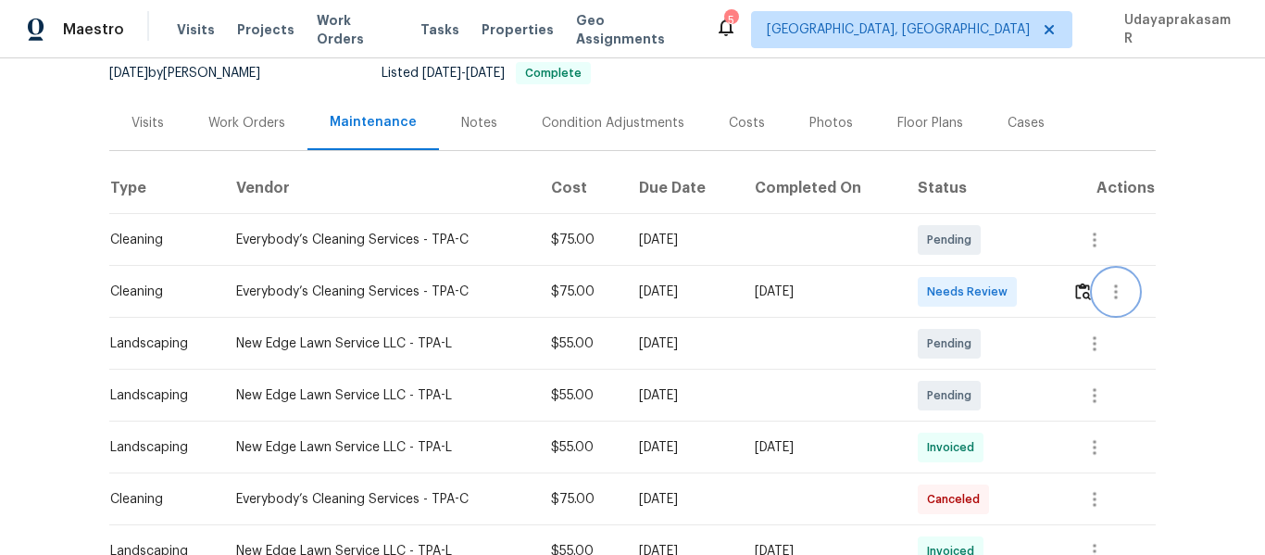
click at [1093, 292] on button "button" at bounding box center [1115, 291] width 44 height 44
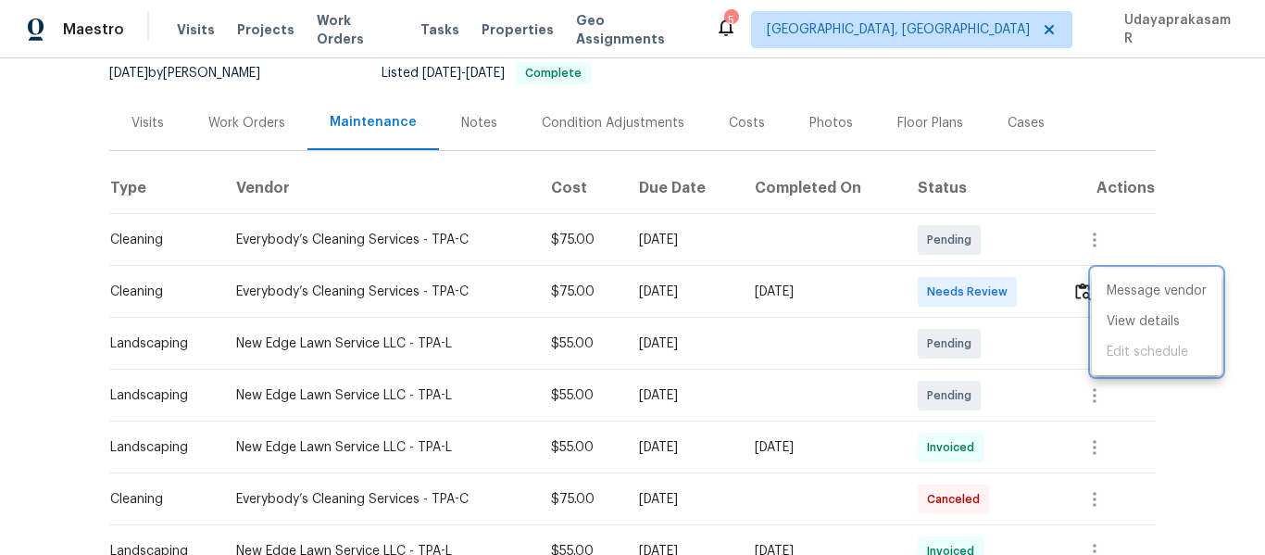
drag, startPoint x: 1061, startPoint y: 301, endPoint x: 1102, endPoint y: 293, distance: 41.4
click at [1061, 299] on div at bounding box center [632, 277] width 1265 height 555
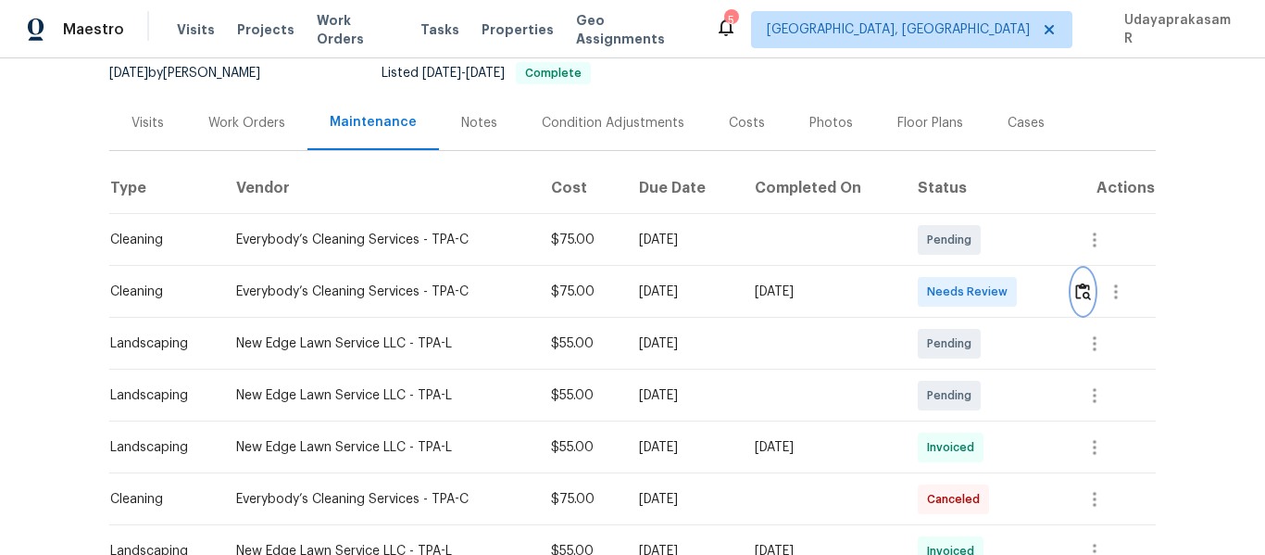
click at [1081, 292] on img "button" at bounding box center [1083, 291] width 16 height 18
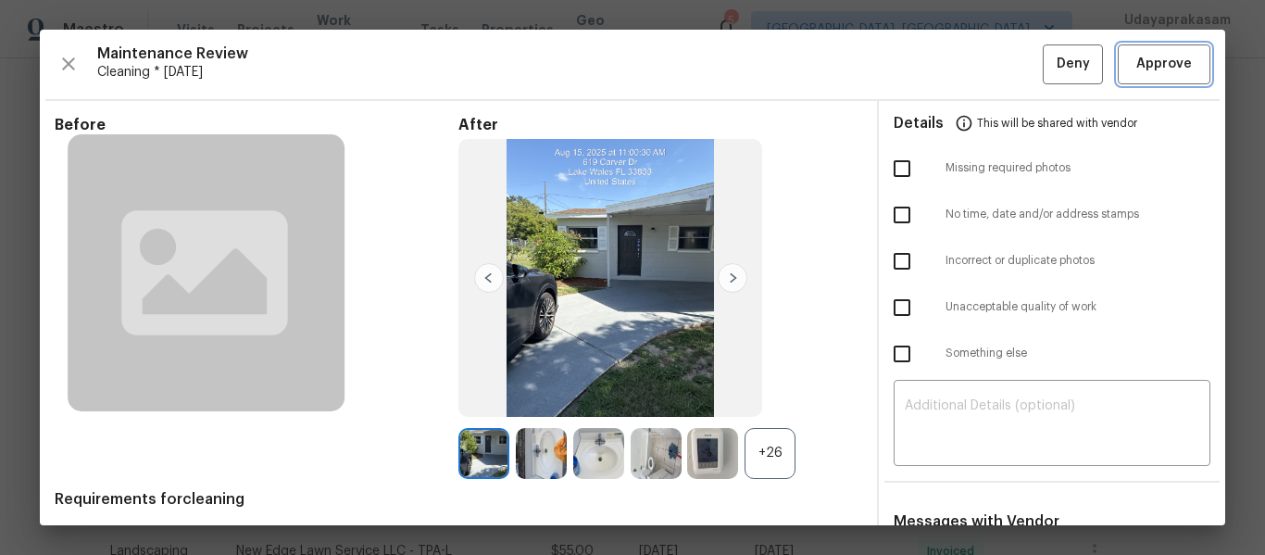
click at [1156, 73] on span "Approve" at bounding box center [1164, 64] width 56 height 23
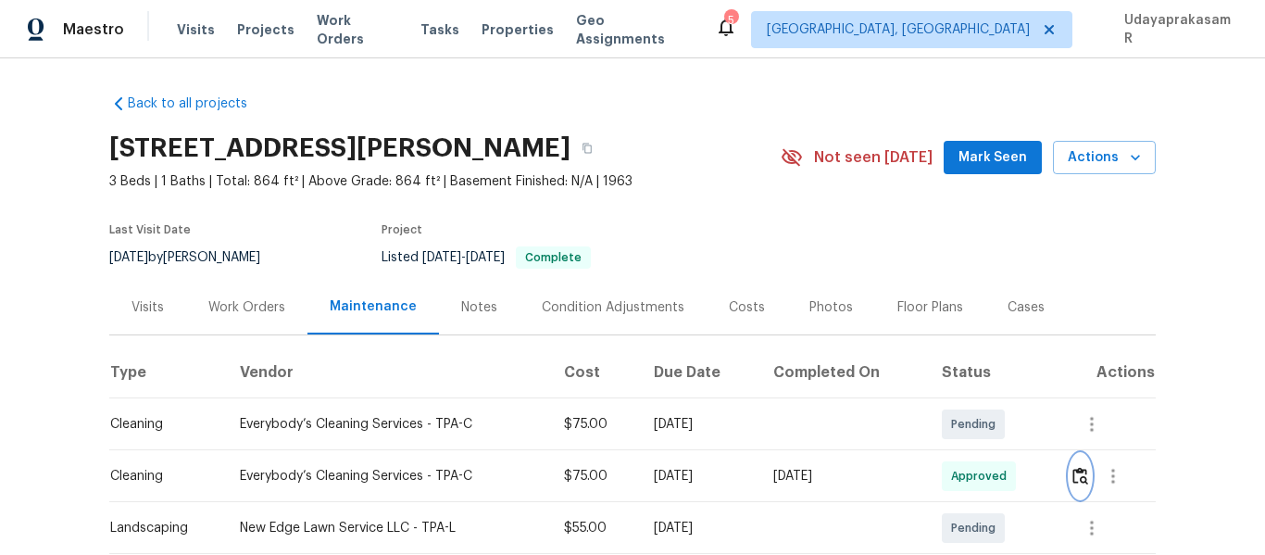
scroll to position [0, 0]
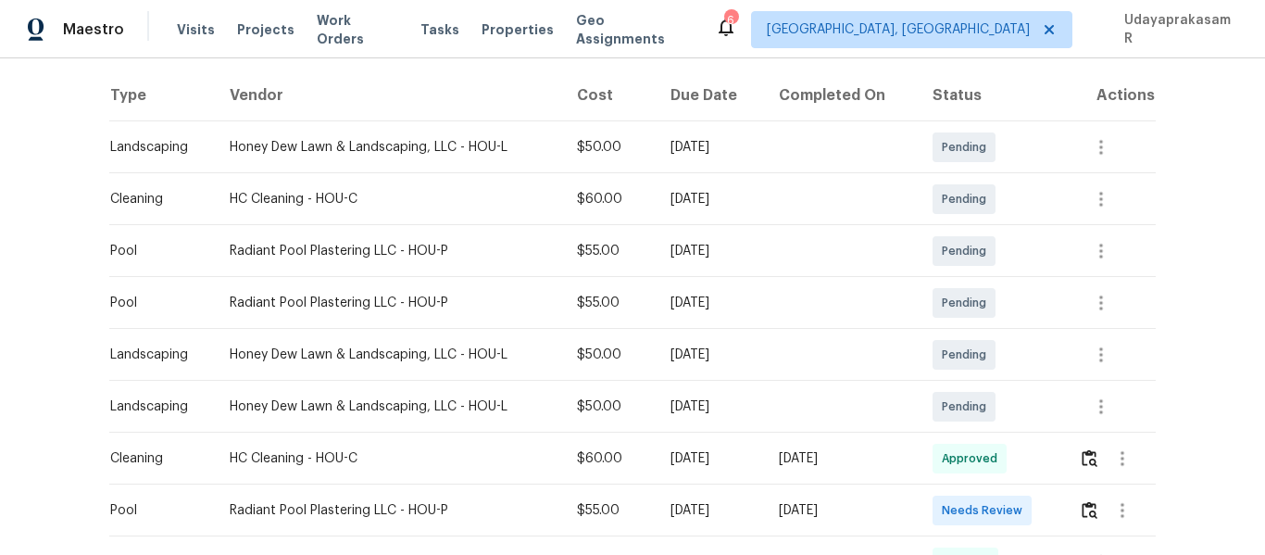
scroll to position [370, 0]
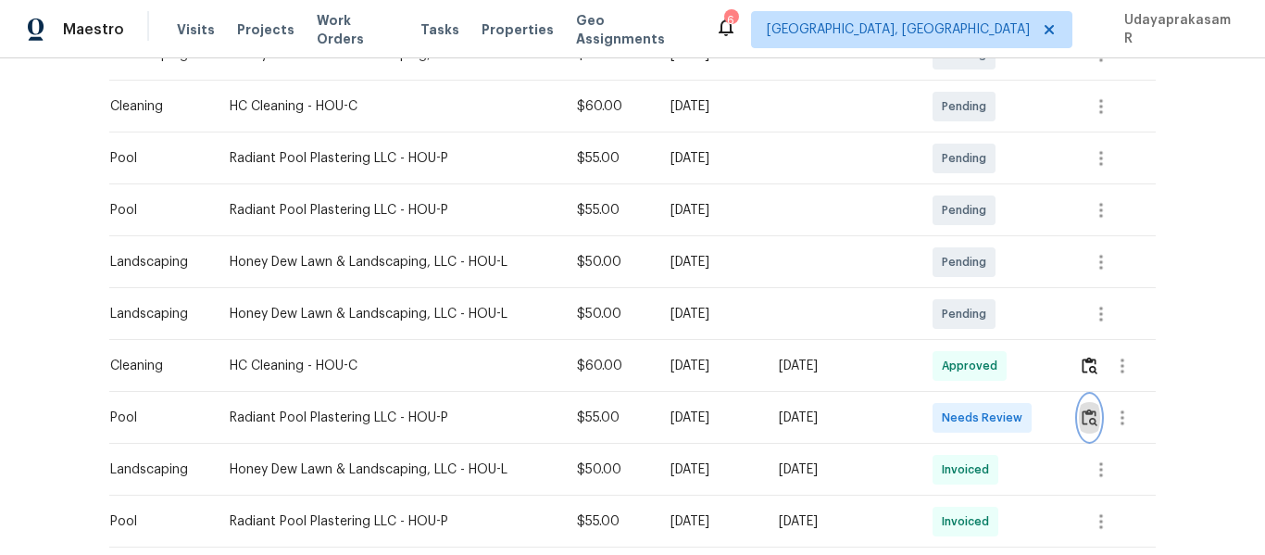
click at [1084, 420] on img "button" at bounding box center [1089, 417] width 16 height 18
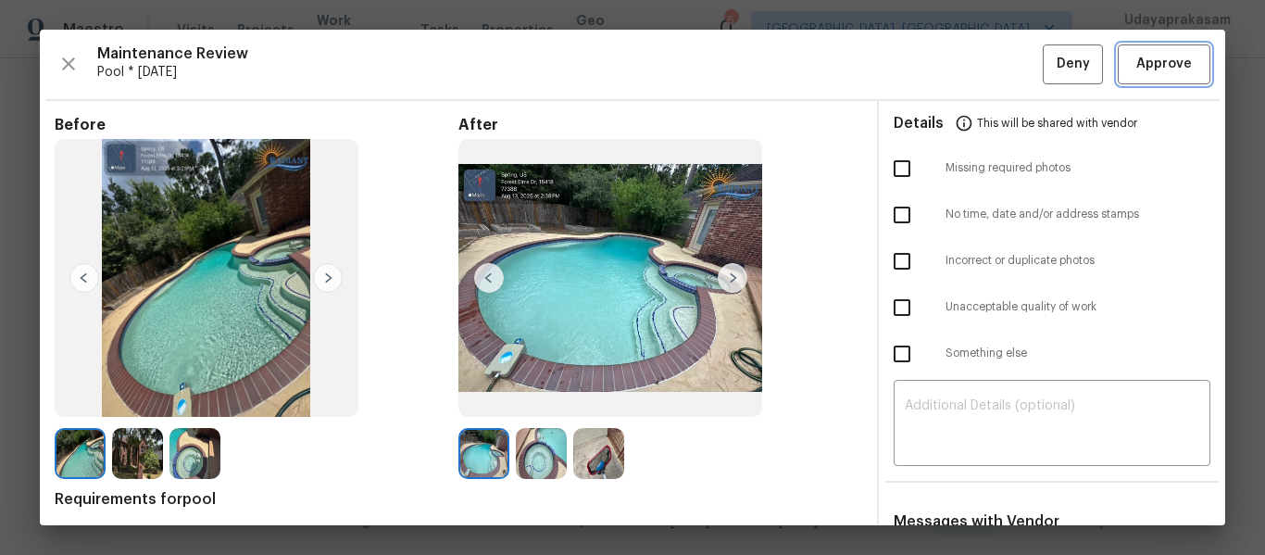
click at [1132, 59] on span "Approve" at bounding box center [1163, 64] width 63 height 23
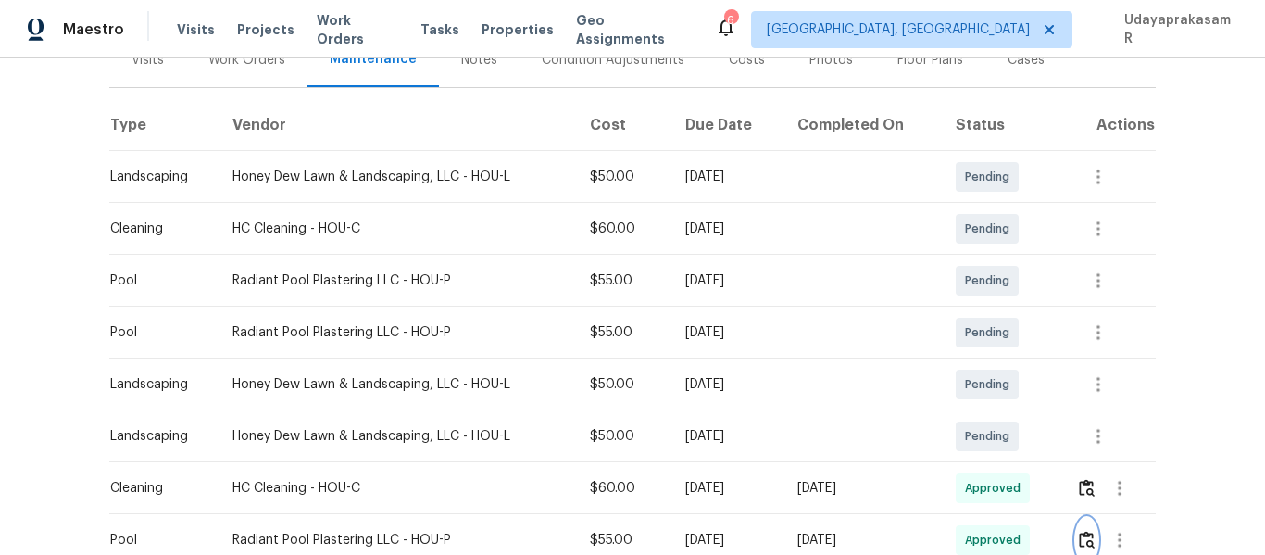
scroll to position [93, 0]
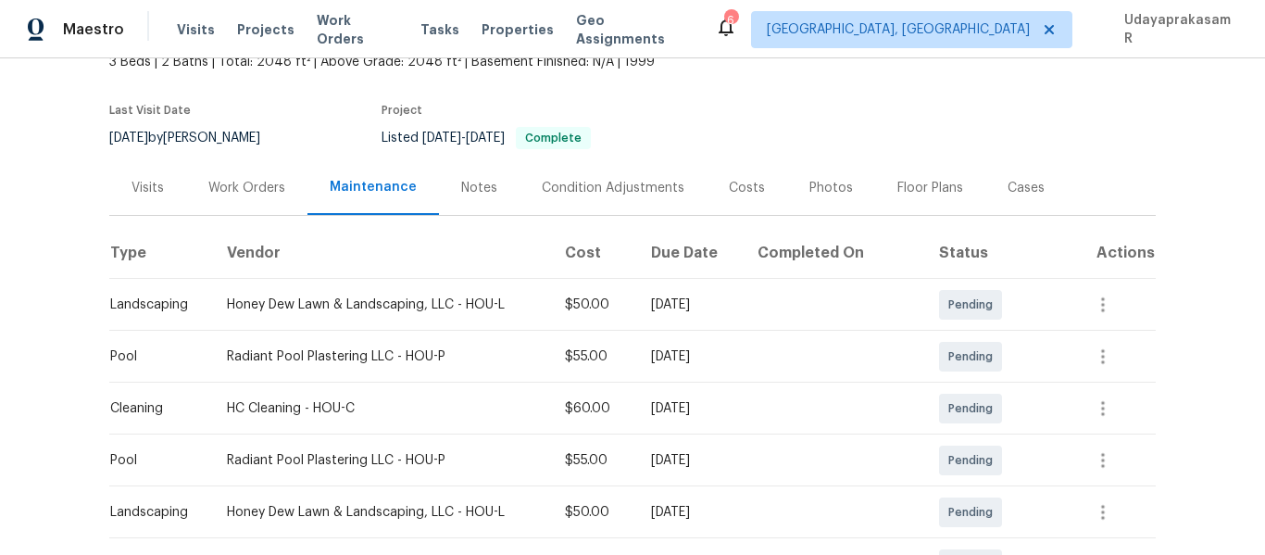
scroll to position [278, 0]
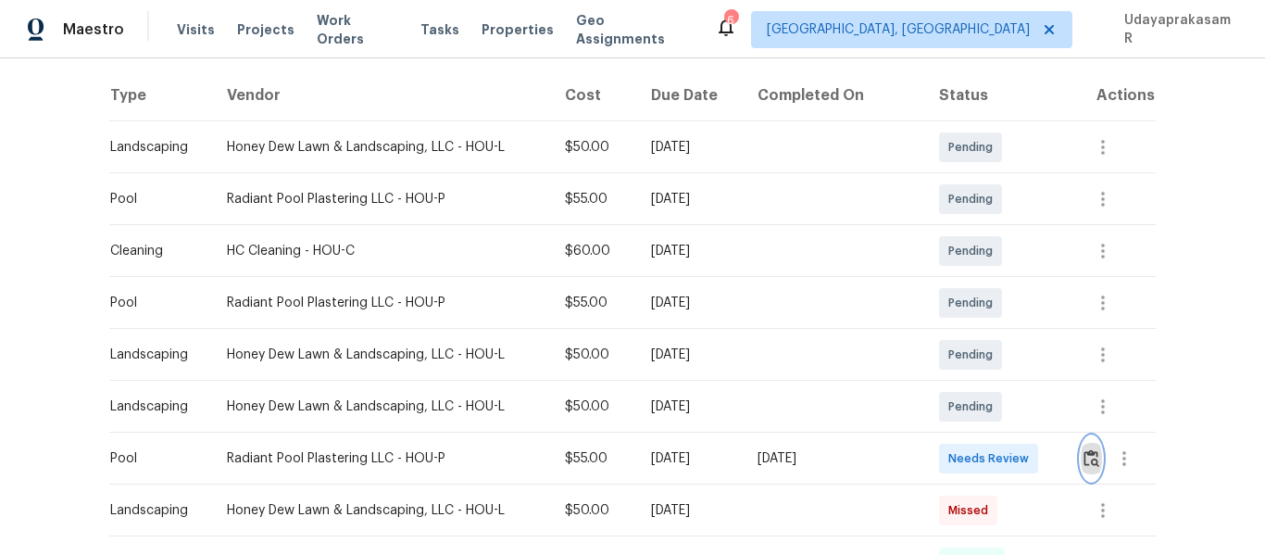
click at [1087, 469] on button "button" at bounding box center [1090, 458] width 21 height 44
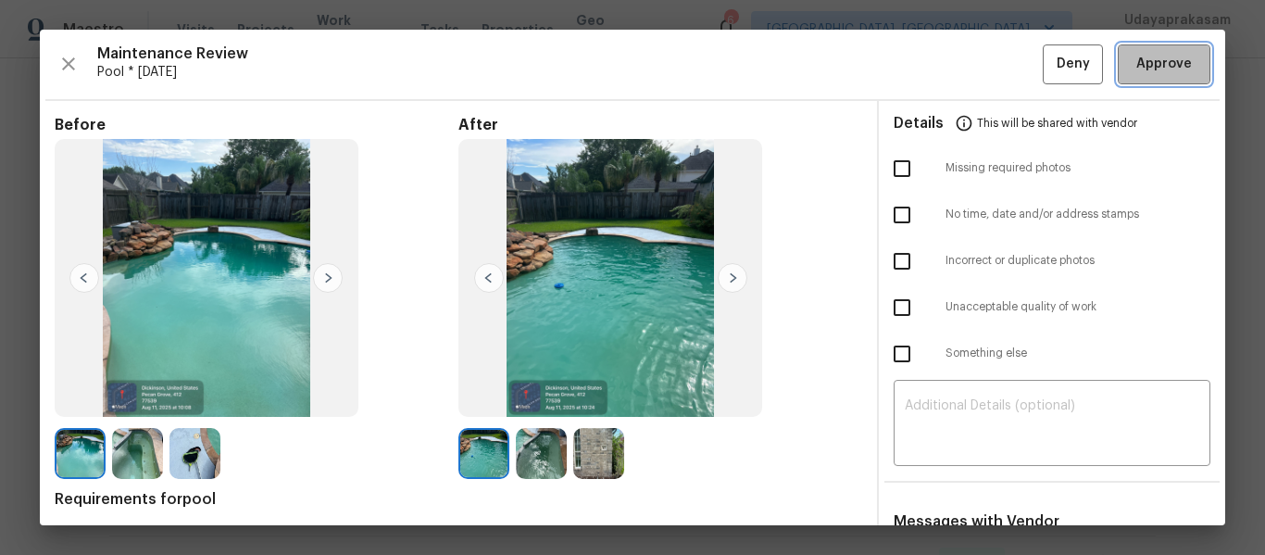
click at [1178, 65] on span "Approve" at bounding box center [1163, 64] width 63 height 23
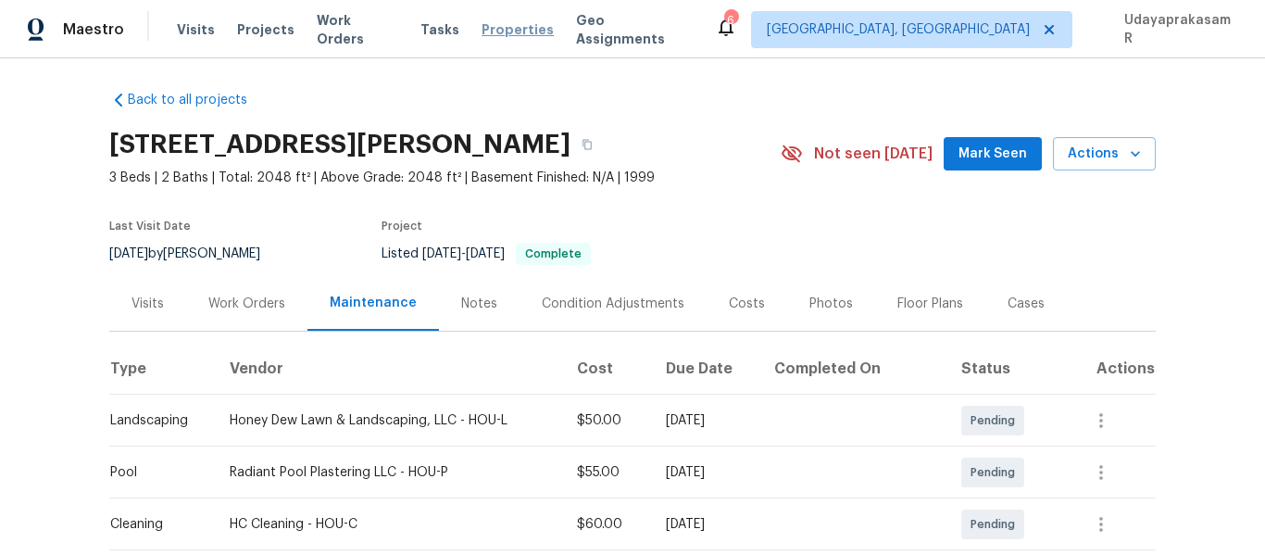
scroll to position [0, 0]
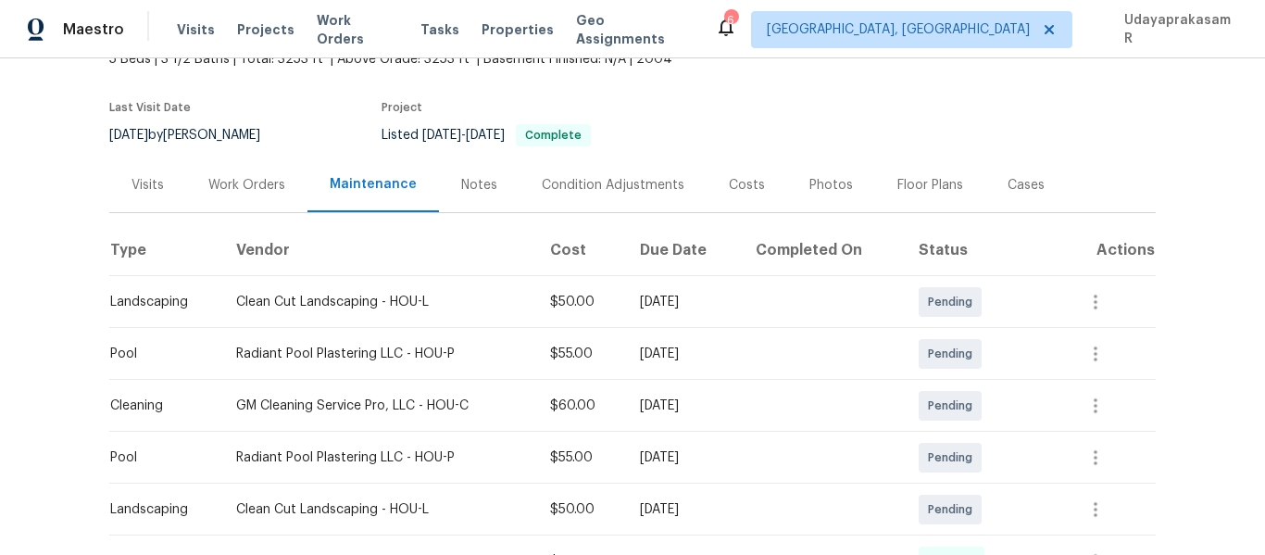
scroll to position [278, 0]
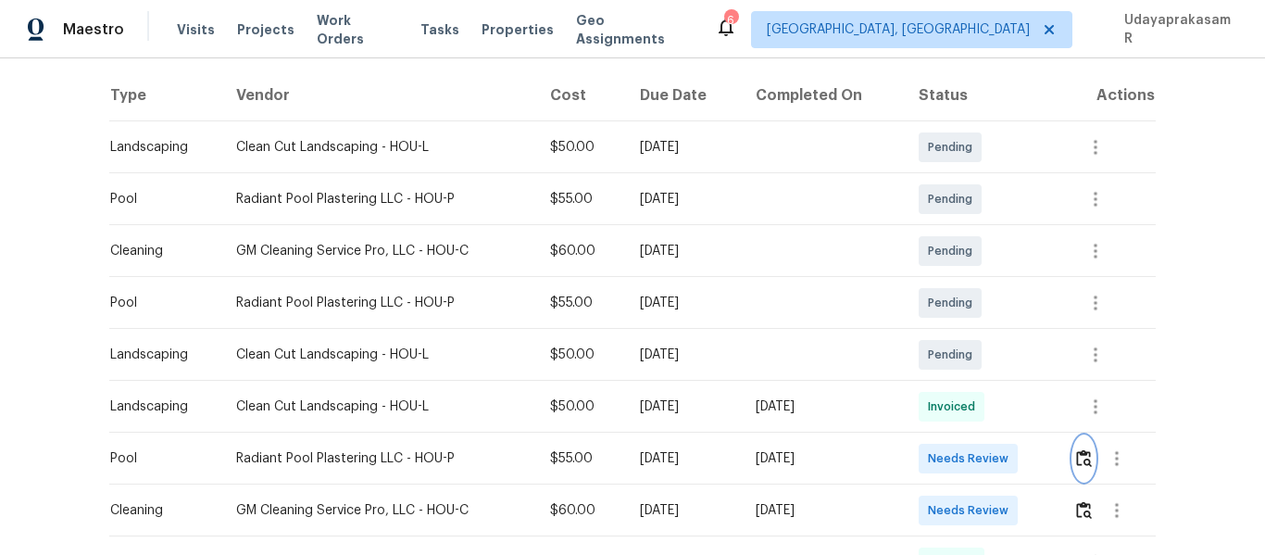
click at [1073, 458] on button "button" at bounding box center [1083, 458] width 21 height 44
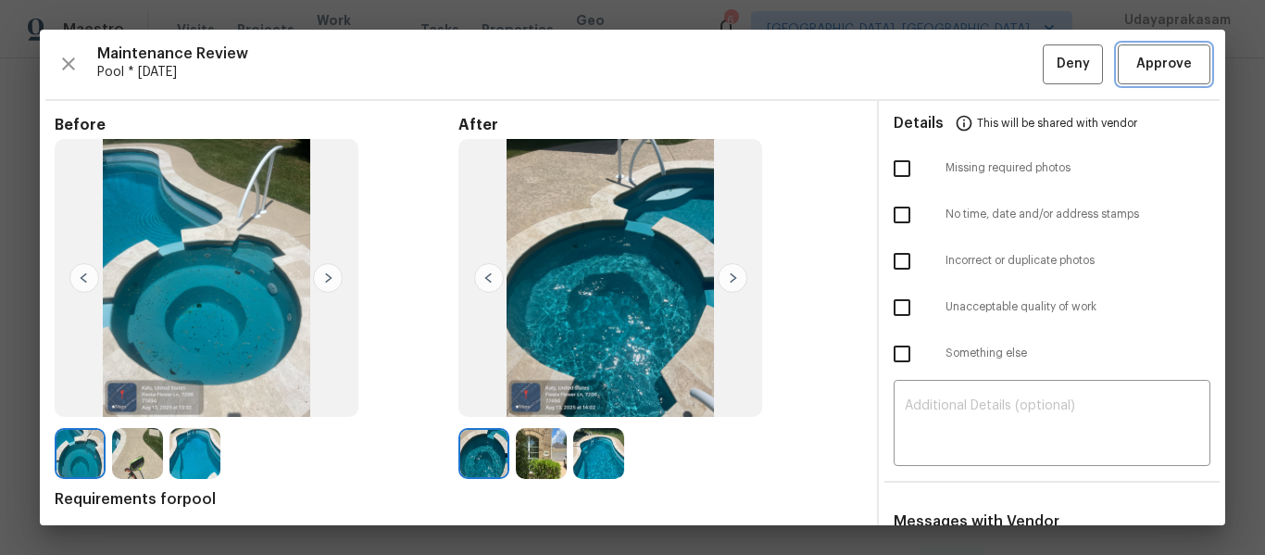
click at [1146, 72] on span "Approve" at bounding box center [1164, 64] width 56 height 23
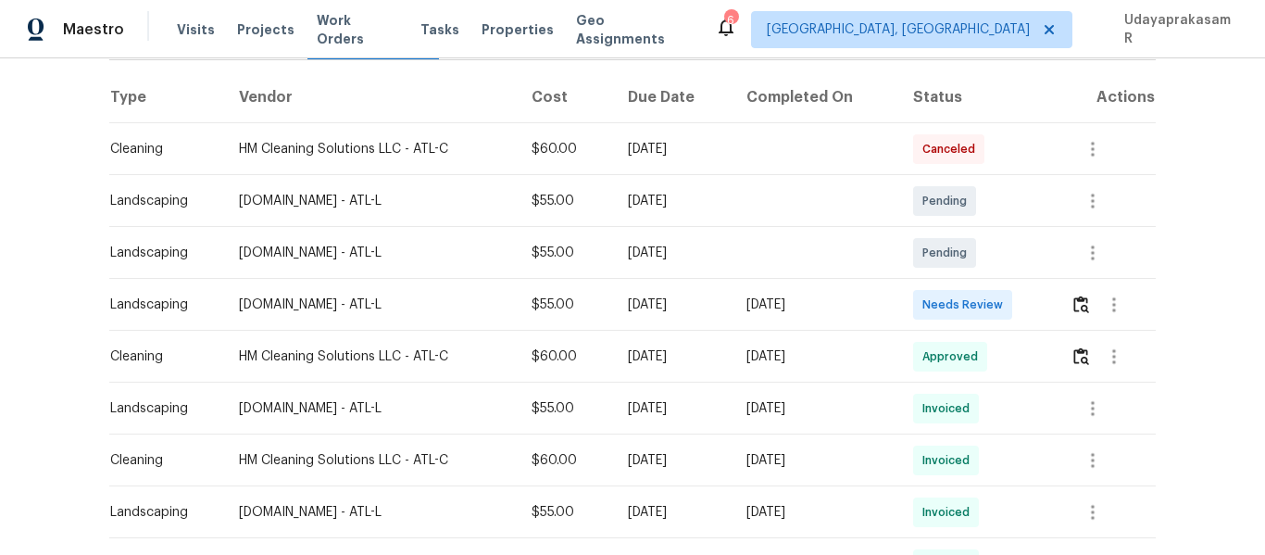
scroll to position [278, 0]
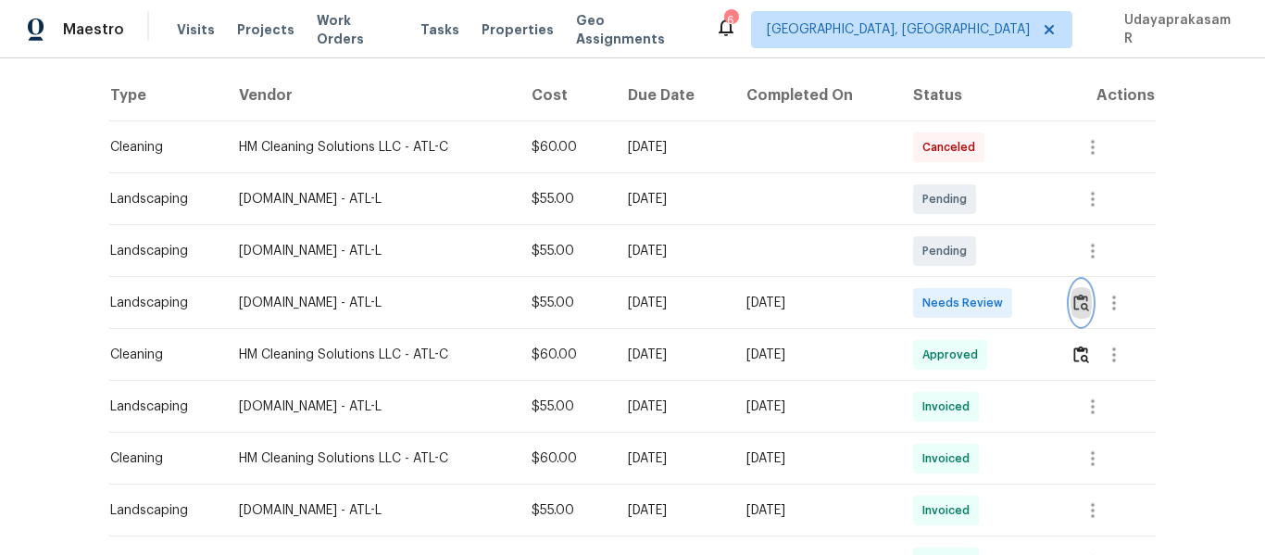
click at [1079, 304] on img "button" at bounding box center [1081, 302] width 16 height 18
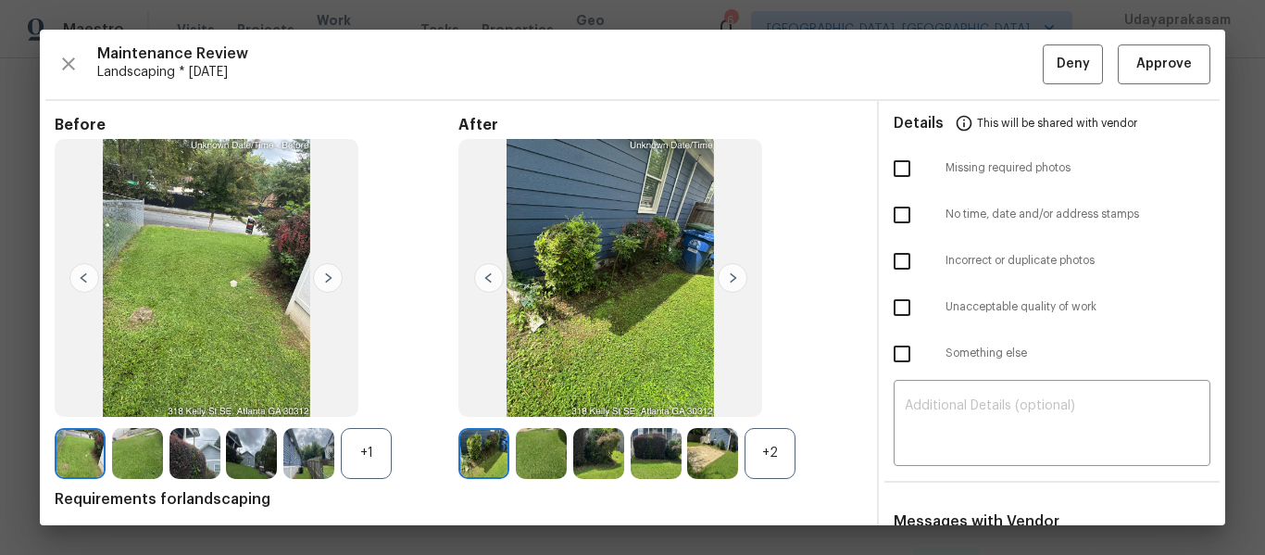
click at [895, 225] on input "checkbox" at bounding box center [901, 214] width 39 height 39
checkbox input "true"
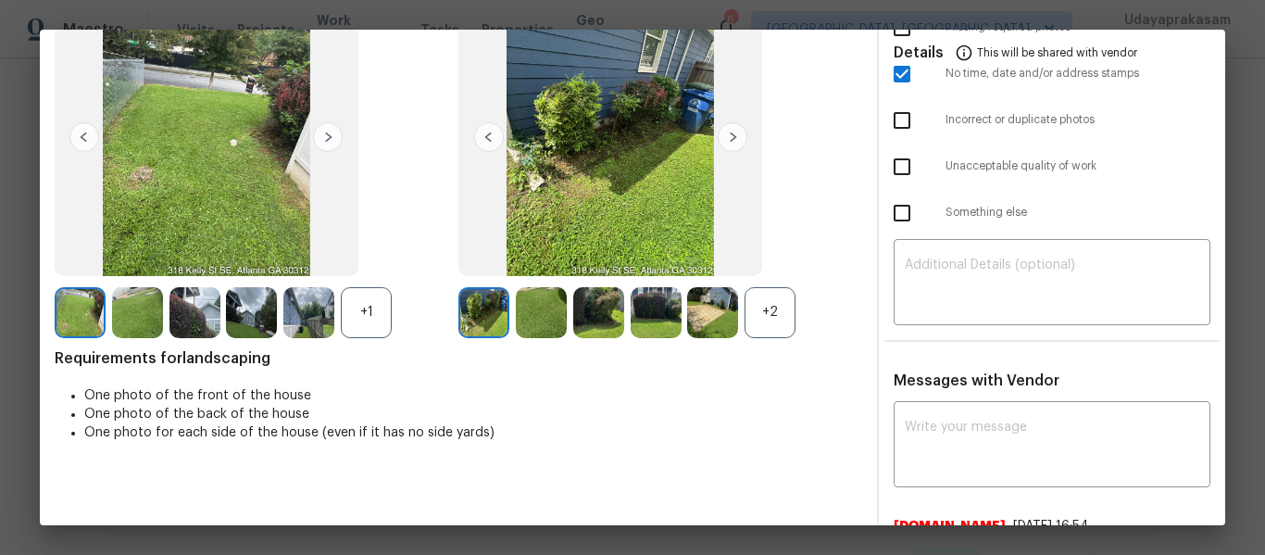
scroll to position [185, 0]
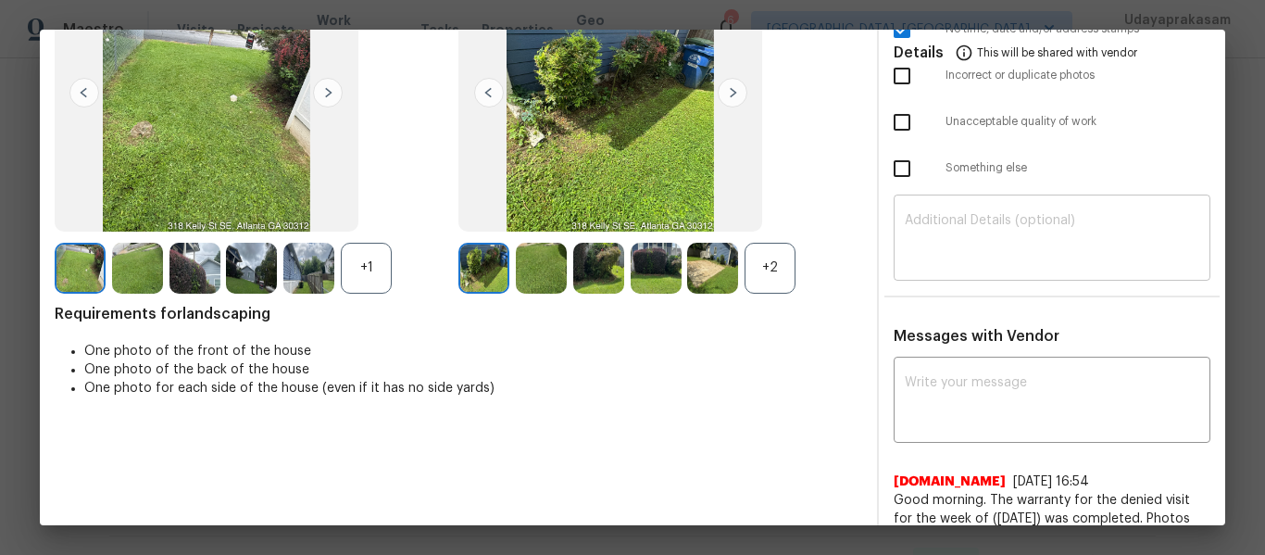
click at [951, 249] on textarea at bounding box center [1052, 240] width 294 height 52
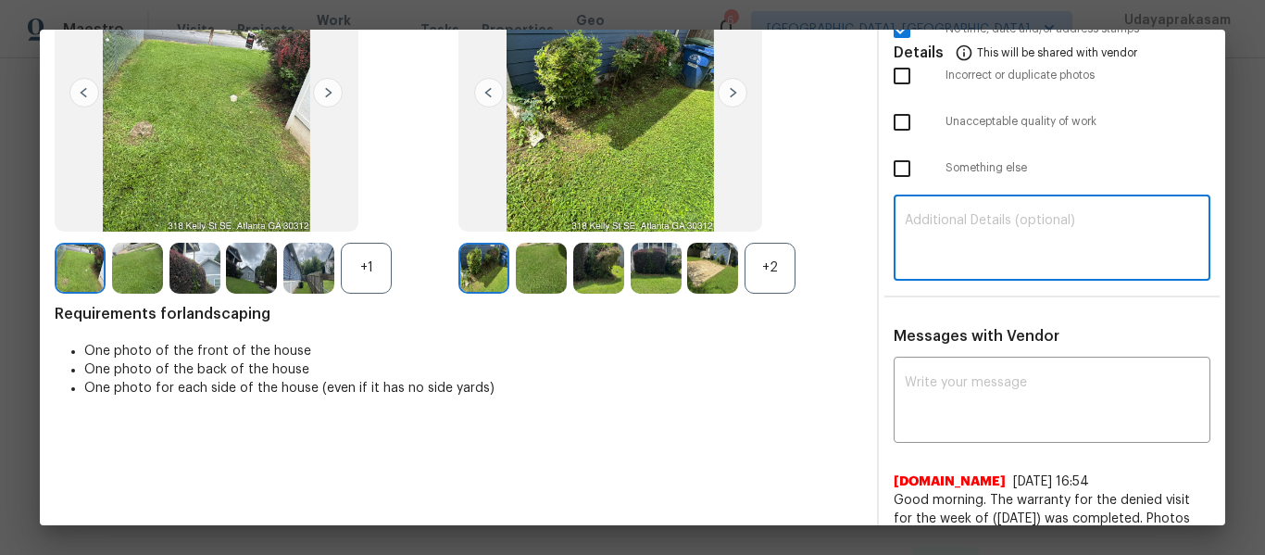
paste textarea "Maintenance Audit Team: Hello! Unfortunately this landscaping visit completed o…"
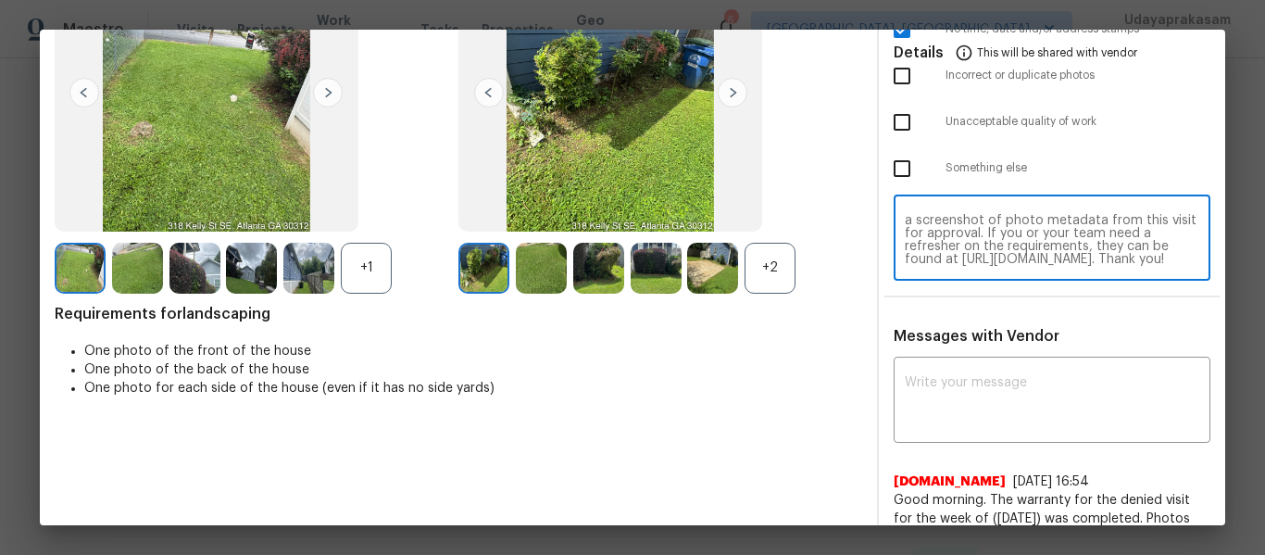
scroll to position [0, 0]
type textarea "Maintenance Audit Team: Hello! Unfortunately this landscaping visit completed o…"
click at [990, 417] on textarea at bounding box center [1052, 402] width 294 height 52
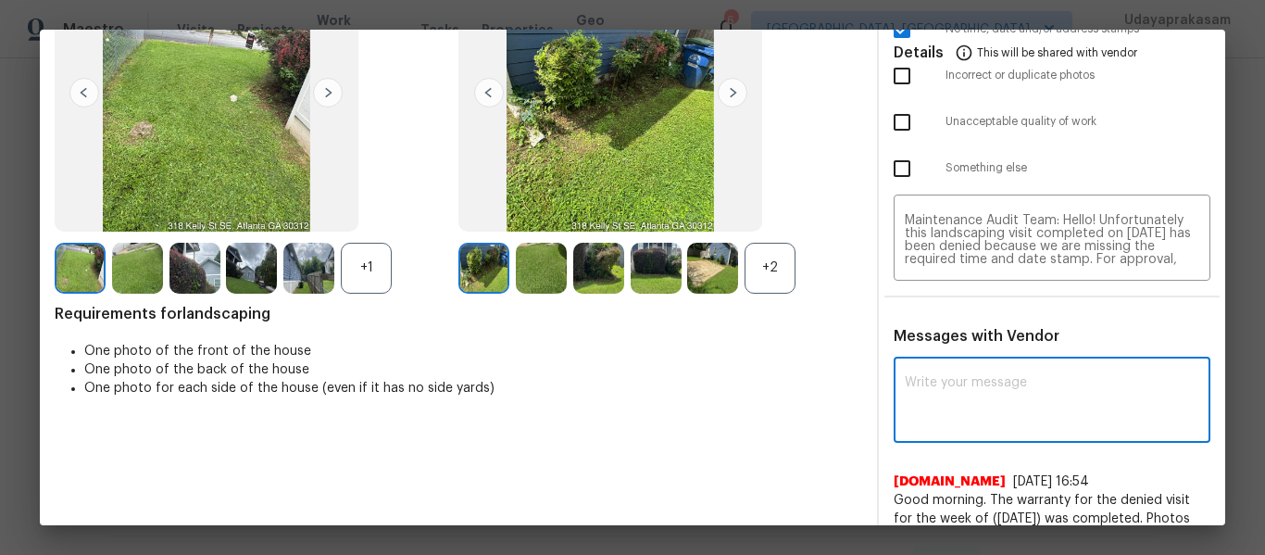
paste textarea "Maintenance Audit Team: Hello! Unfortunately this landscaping visit completed o…"
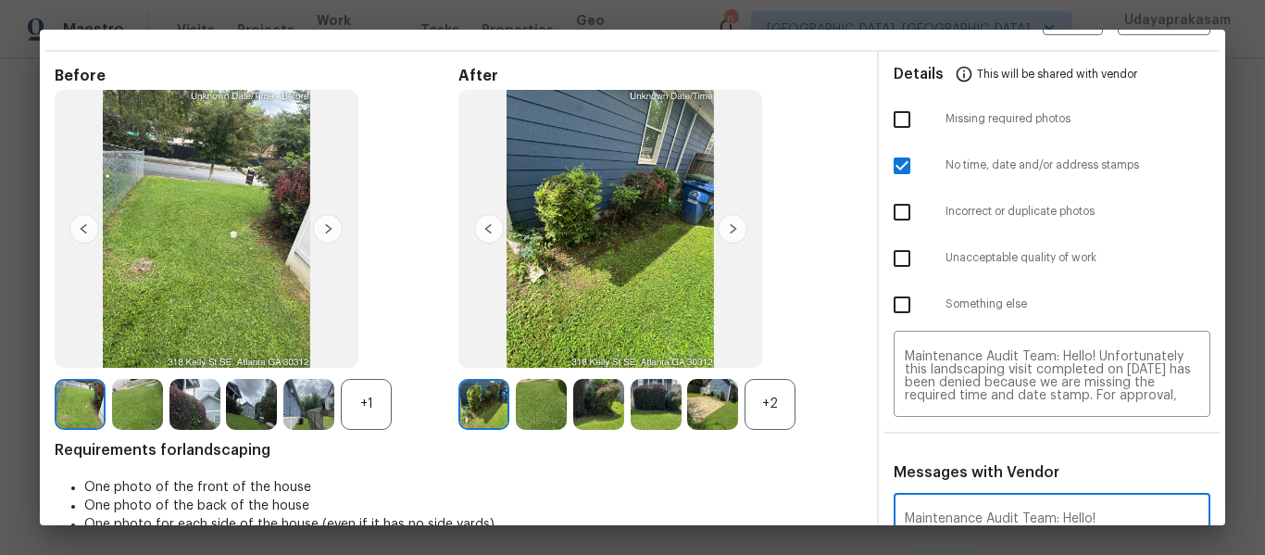
scroll to position [93, 0]
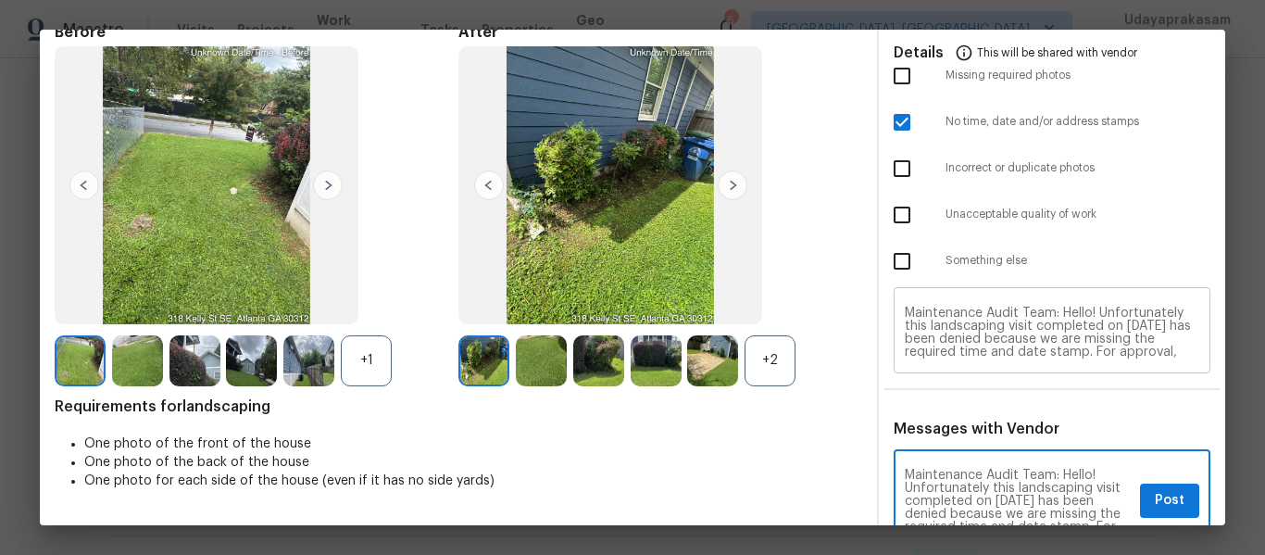
type textarea "Maintenance Audit Team: Hello! Unfortunately this landscaping visit completed o…"
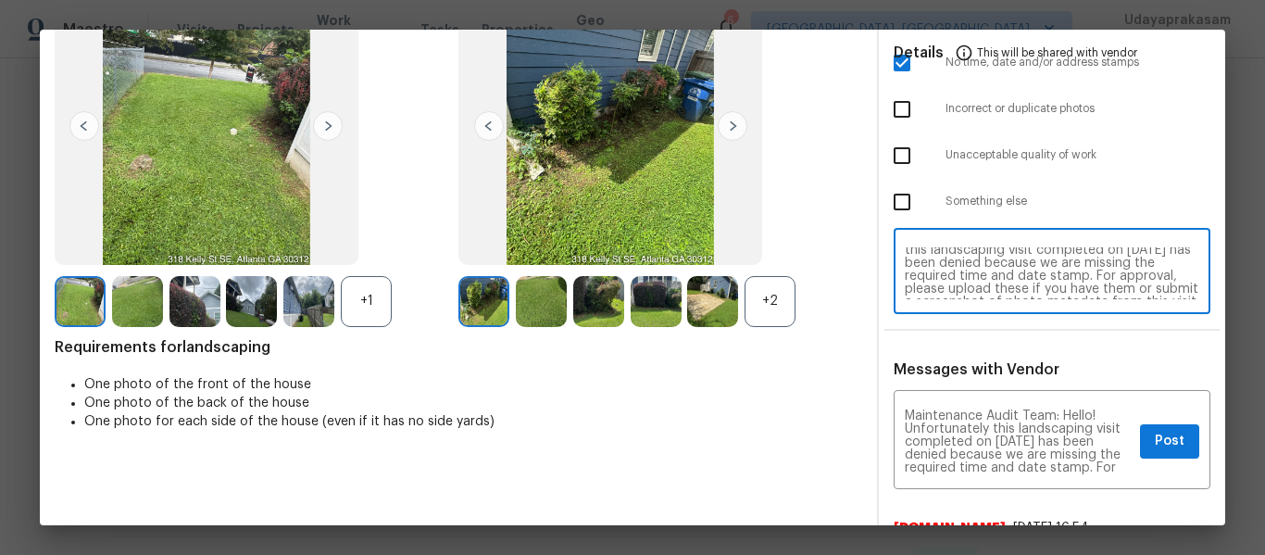
scroll to position [278, 0]
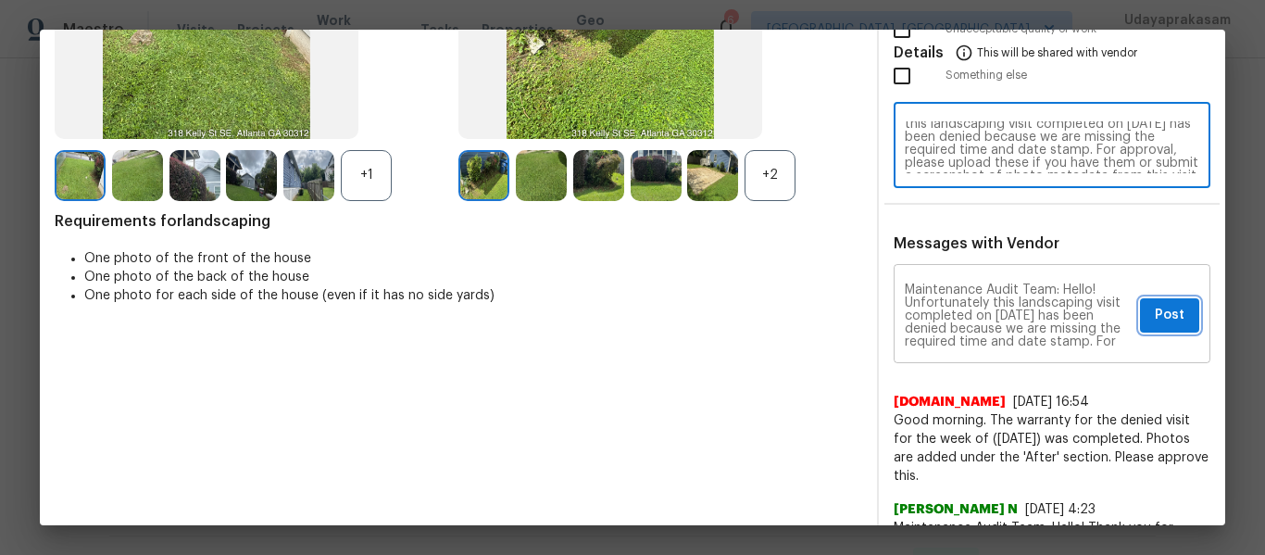
click at [1160, 317] on span "Post" at bounding box center [1170, 315] width 30 height 23
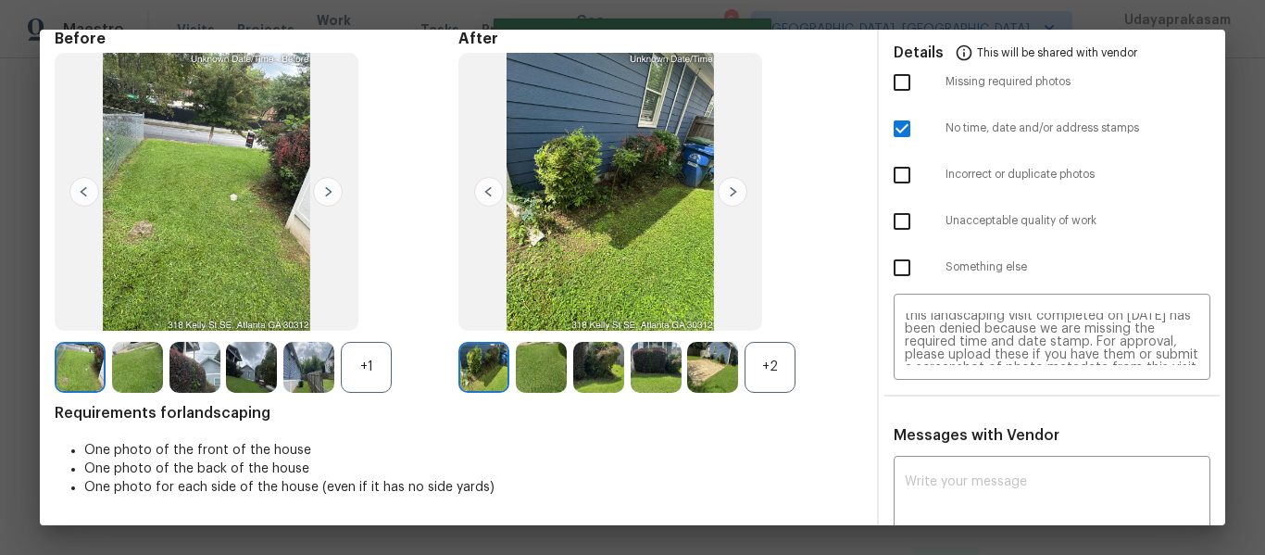
scroll to position [0, 0]
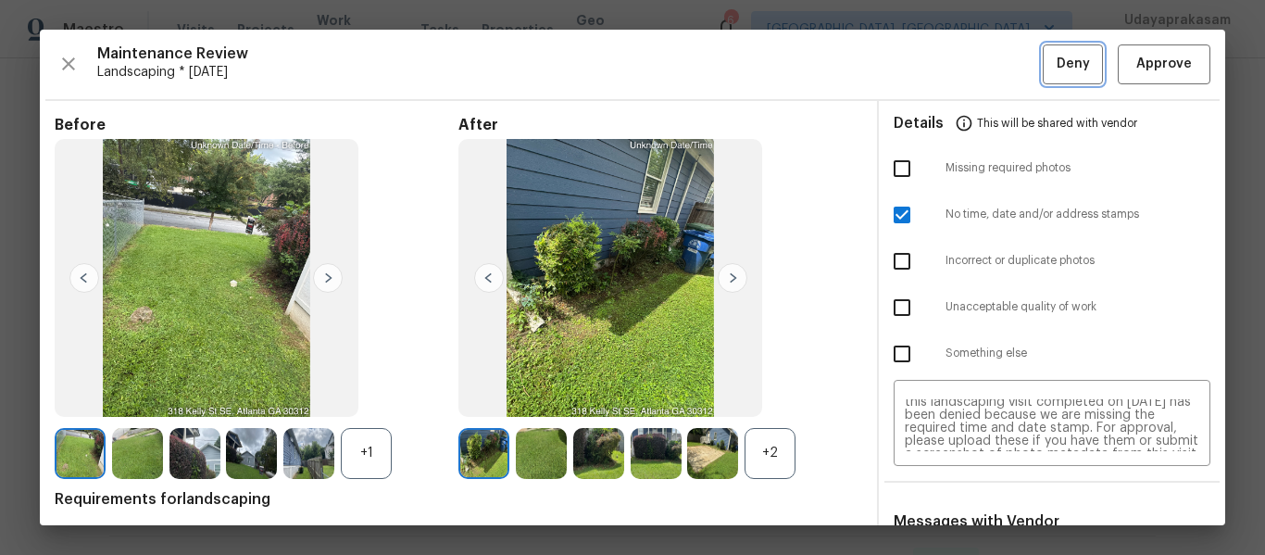
click at [1056, 61] on span "Deny" at bounding box center [1072, 64] width 33 height 23
